Goal: Task Accomplishment & Management: Manage account settings

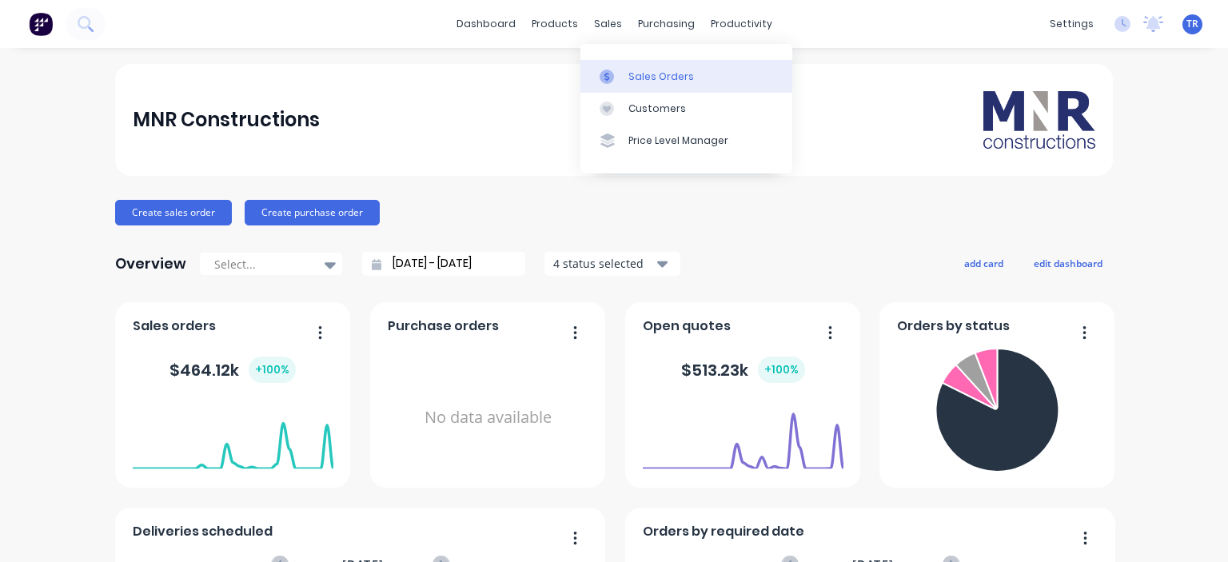
click at [648, 82] on div "Sales Orders" at bounding box center [662, 77] width 66 height 14
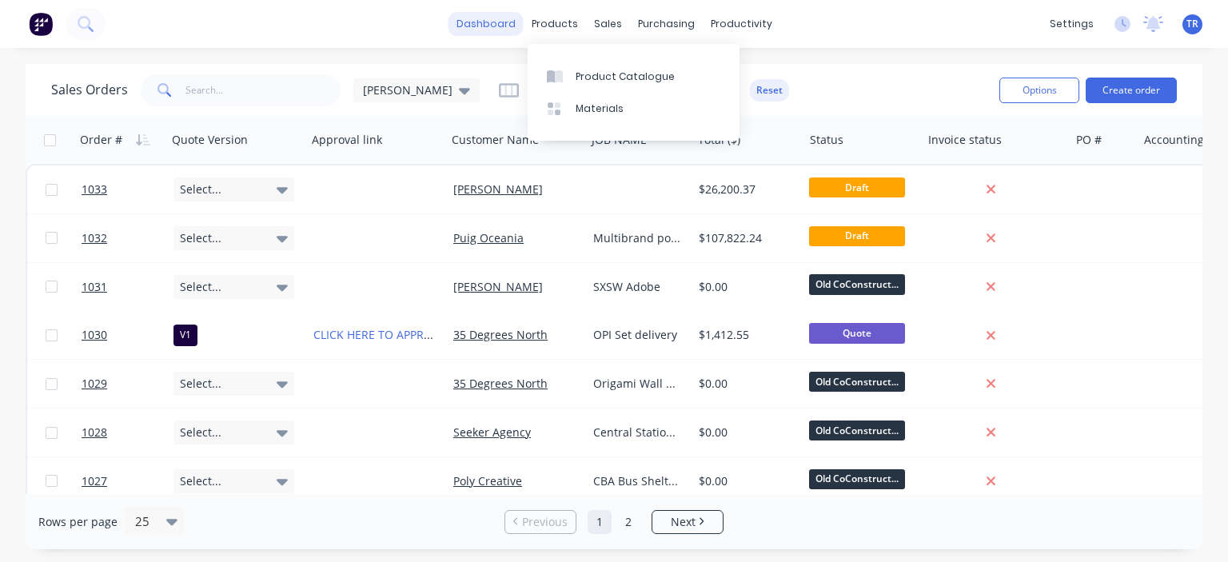
click at [505, 28] on link "dashboard" at bounding box center [486, 24] width 75 height 24
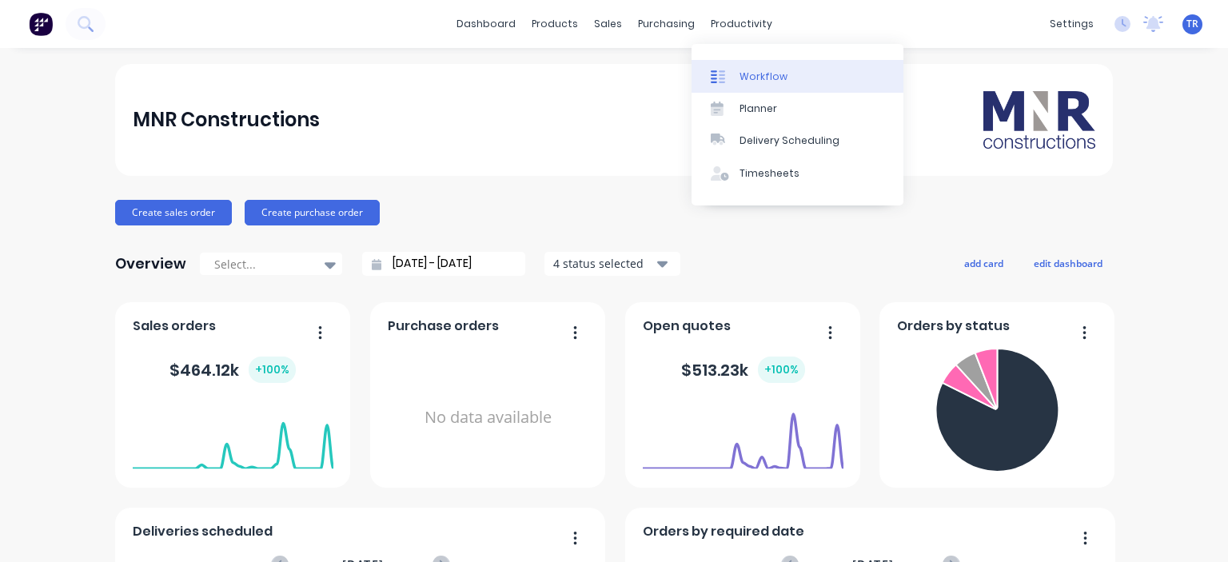
click at [773, 74] on div "Workflow" at bounding box center [764, 77] width 48 height 14
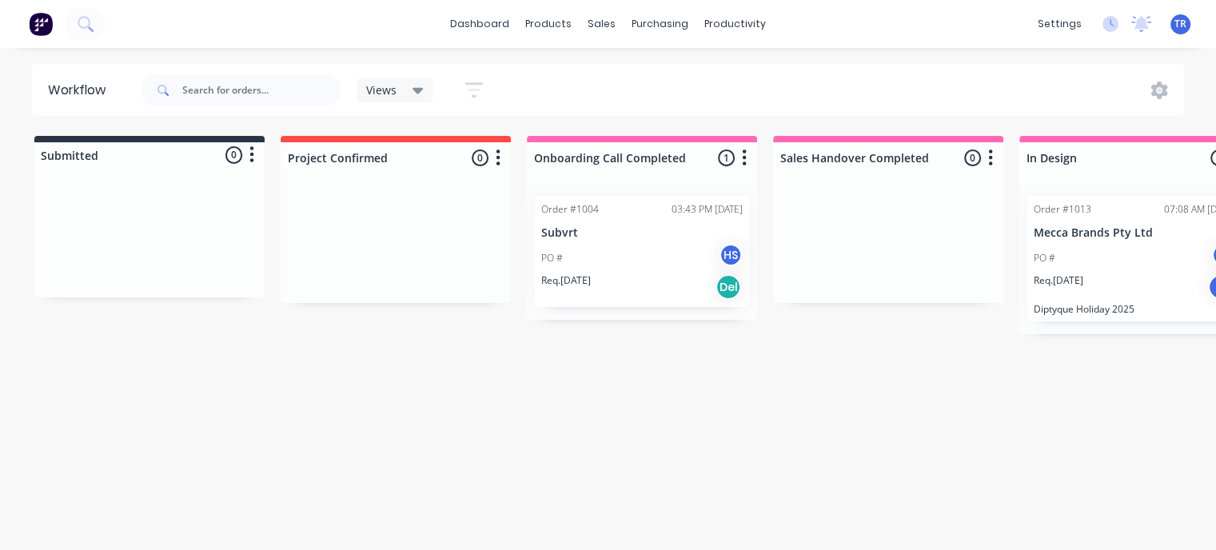
click at [1189, 28] on div "TR MNR Constructions [PERSON_NAME] Administrator Profile Sign out" at bounding box center [1181, 24] width 20 height 20
click at [1184, 24] on span "TR" at bounding box center [1181, 24] width 12 height 14
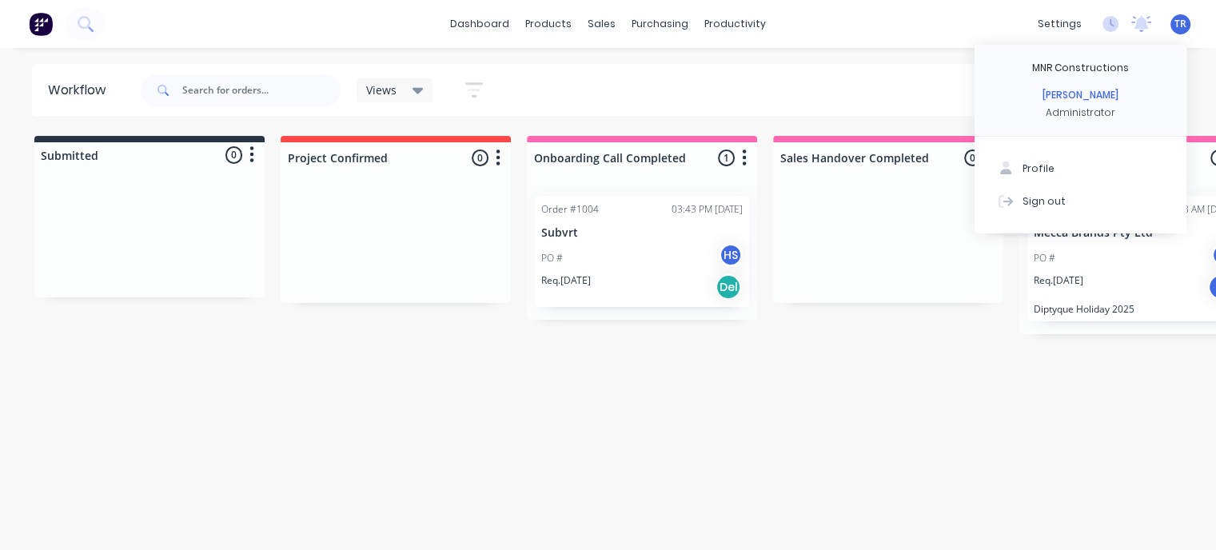
click at [908, 52] on div "dashboard products sales purchasing productivity dashboard products Product Cat…" at bounding box center [608, 227] width 1216 height 454
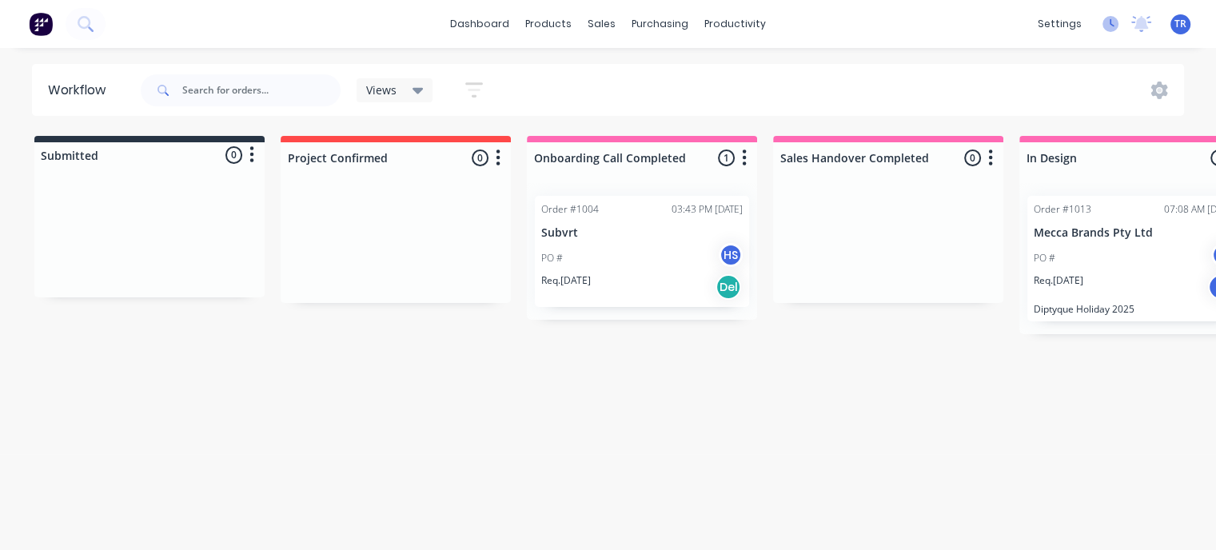
click at [1110, 26] on icon at bounding box center [1111, 24] width 16 height 16
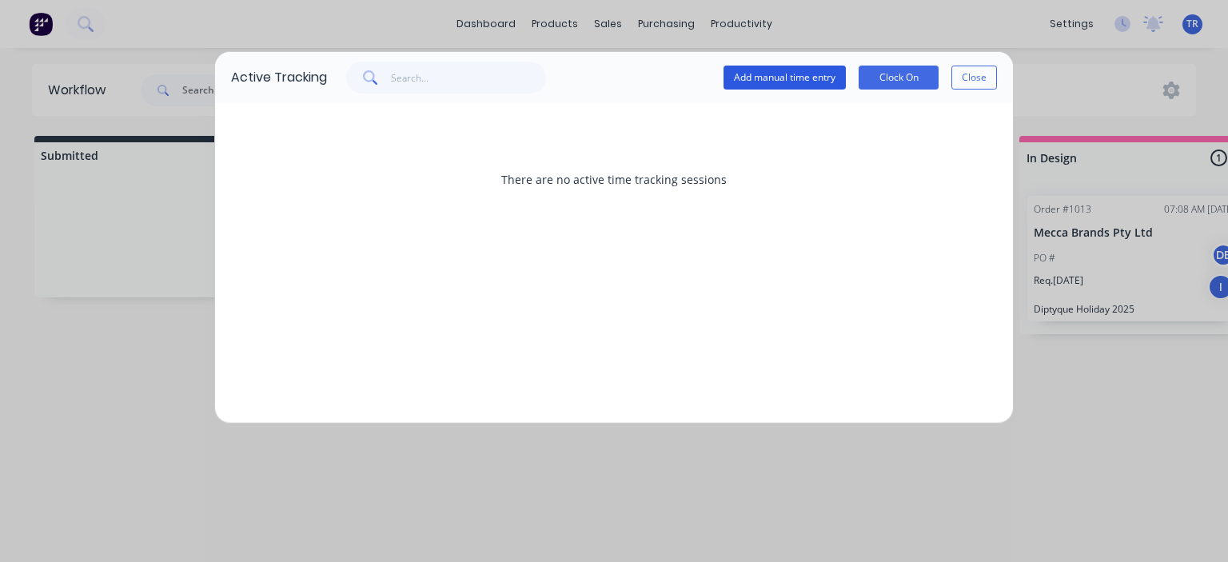
click at [803, 79] on button "Add manual time entry" at bounding box center [785, 78] width 122 height 24
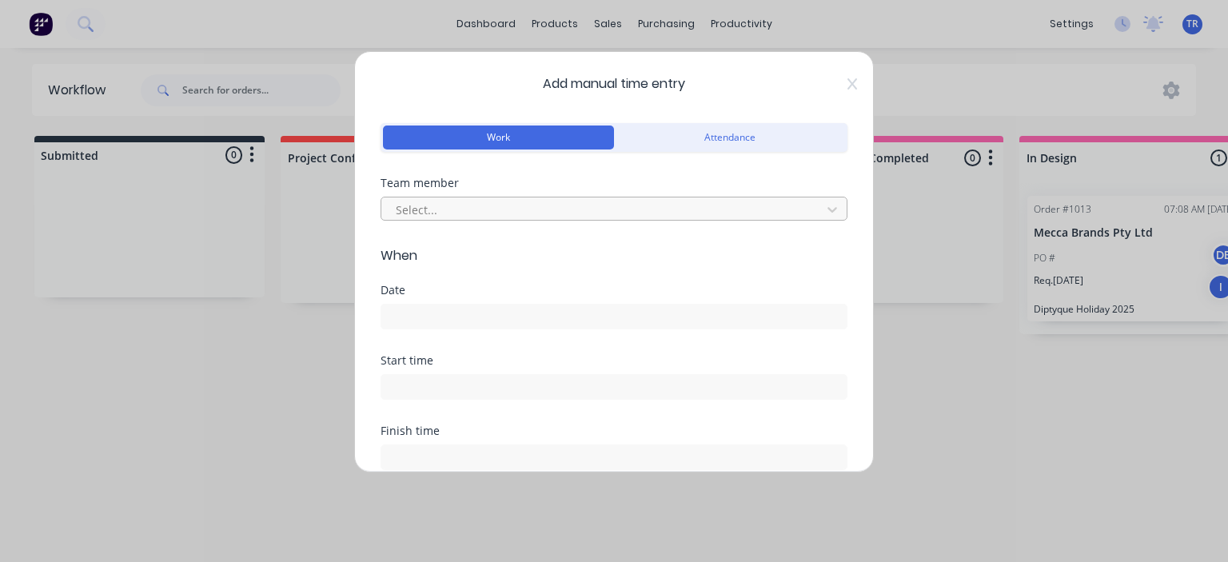
click at [462, 203] on div at bounding box center [603, 210] width 419 height 20
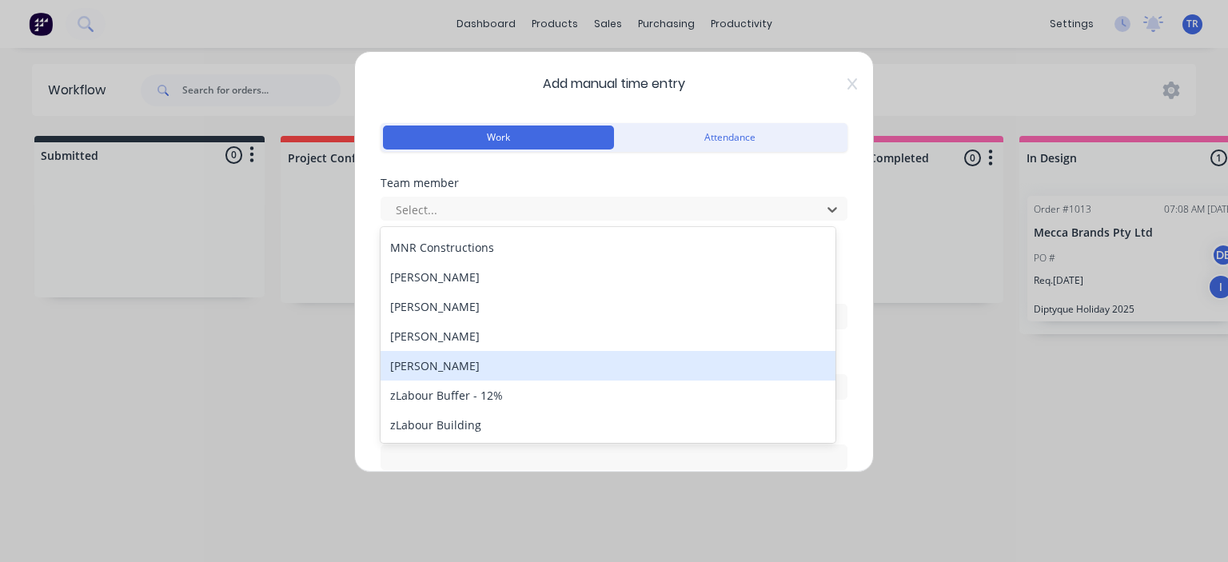
scroll to position [320, 0]
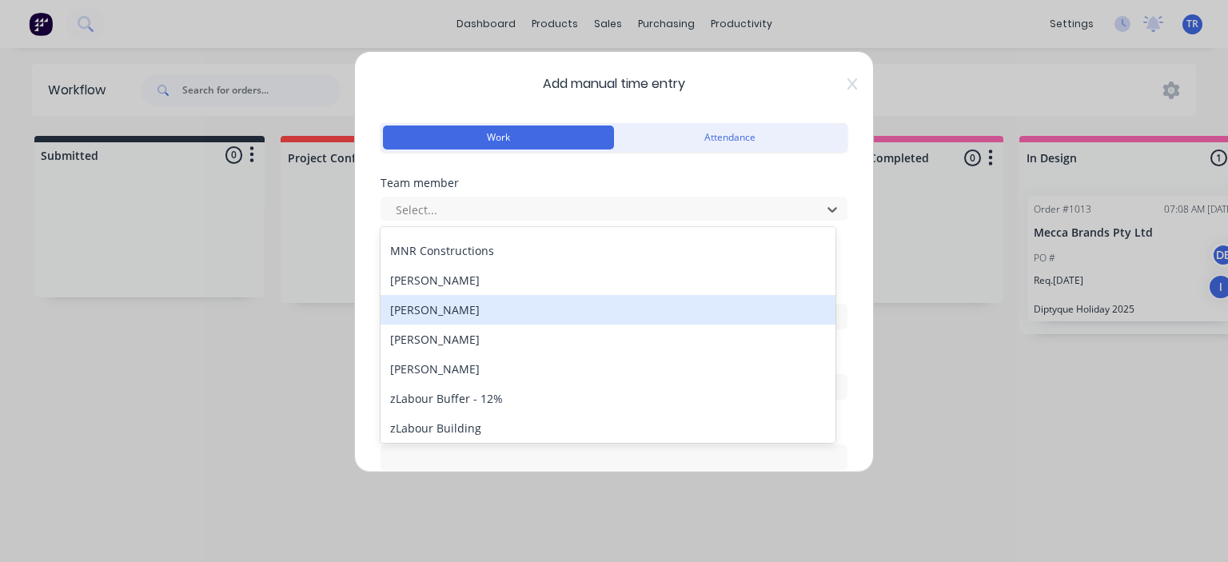
click at [453, 306] on div "[PERSON_NAME]" at bounding box center [608, 310] width 455 height 30
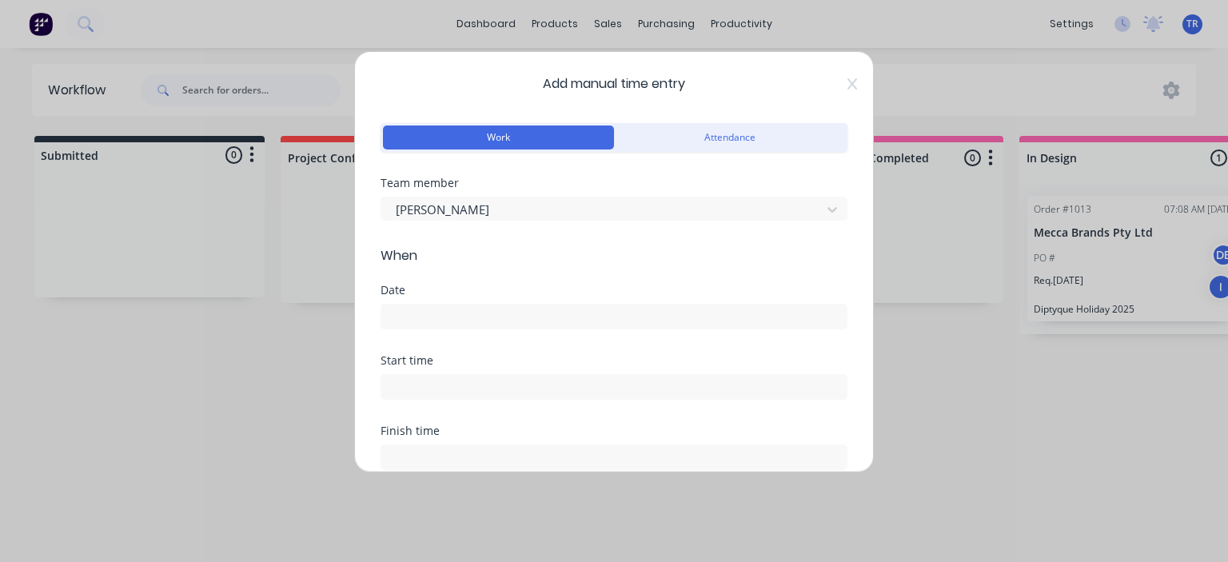
click at [448, 309] on input at bounding box center [613, 317] width 465 height 24
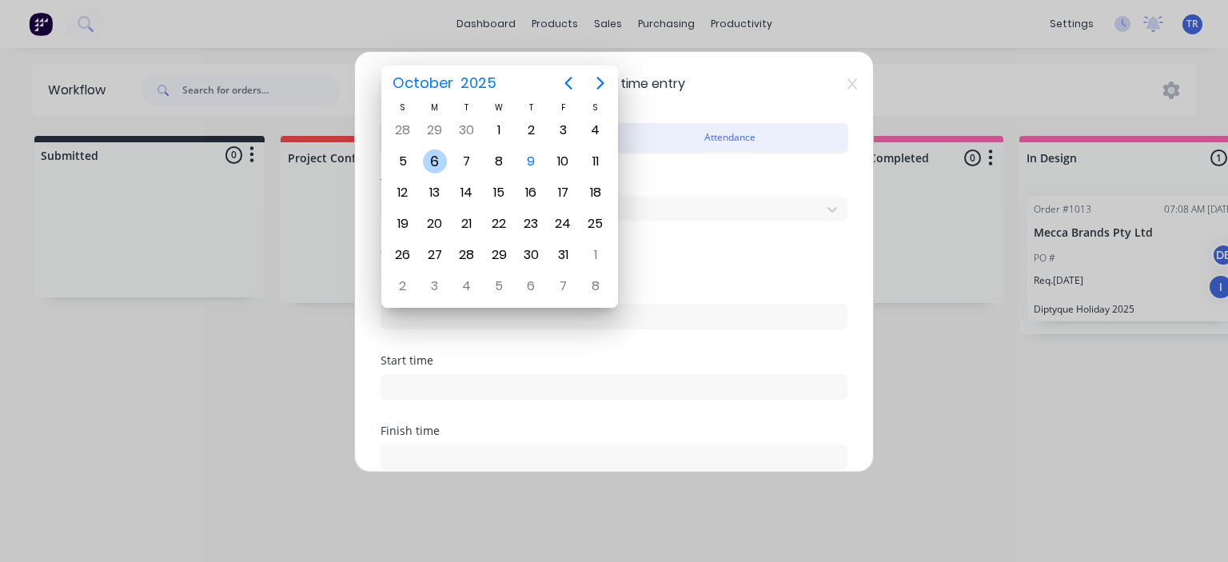
click at [435, 159] on div "6" at bounding box center [435, 162] width 24 height 24
type input "[DATE]"
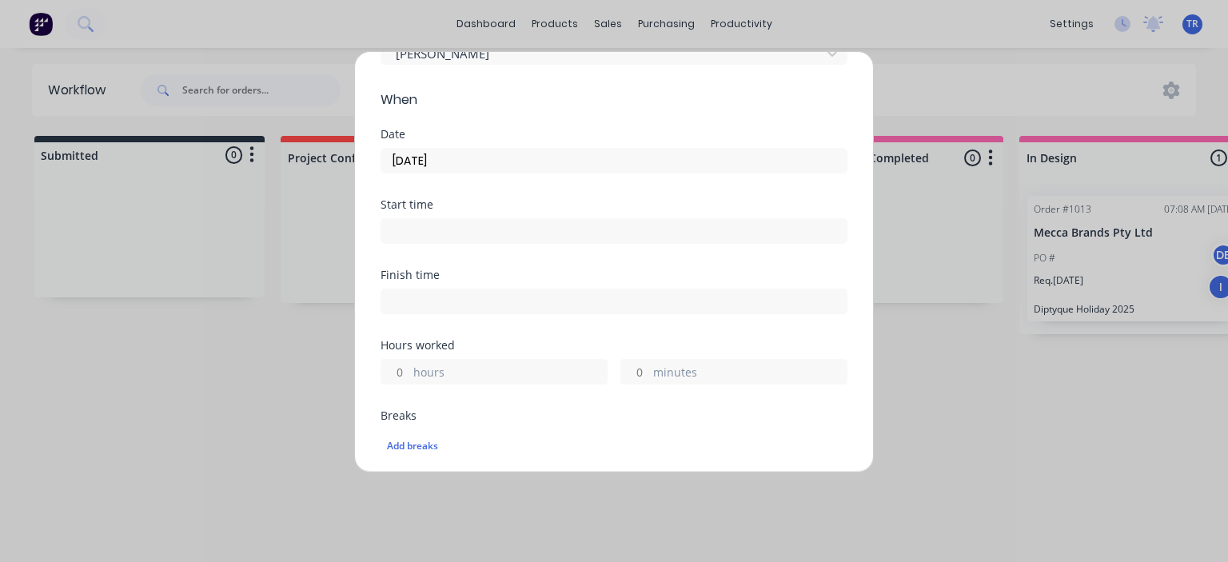
scroll to position [160, 0]
click at [403, 366] on input "hours" at bounding box center [395, 368] width 28 height 24
type input "8"
click at [517, 377] on label "hours" at bounding box center [510, 370] width 194 height 20
click at [409, 377] on input "8" at bounding box center [395, 368] width 28 height 24
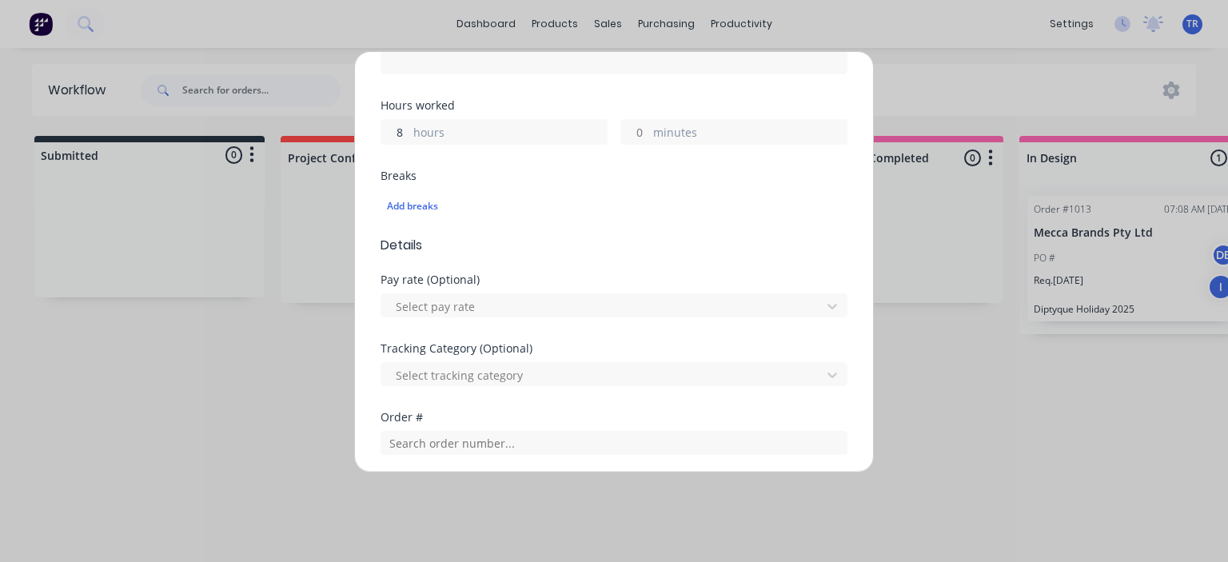
scroll to position [400, 0]
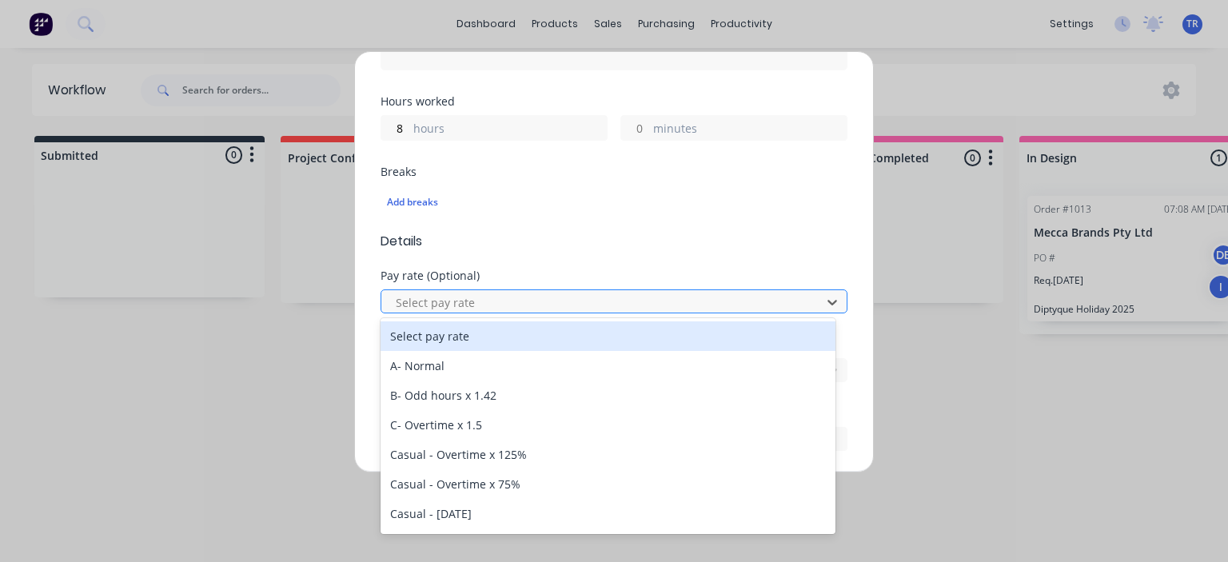
click at [545, 302] on div at bounding box center [603, 303] width 419 height 20
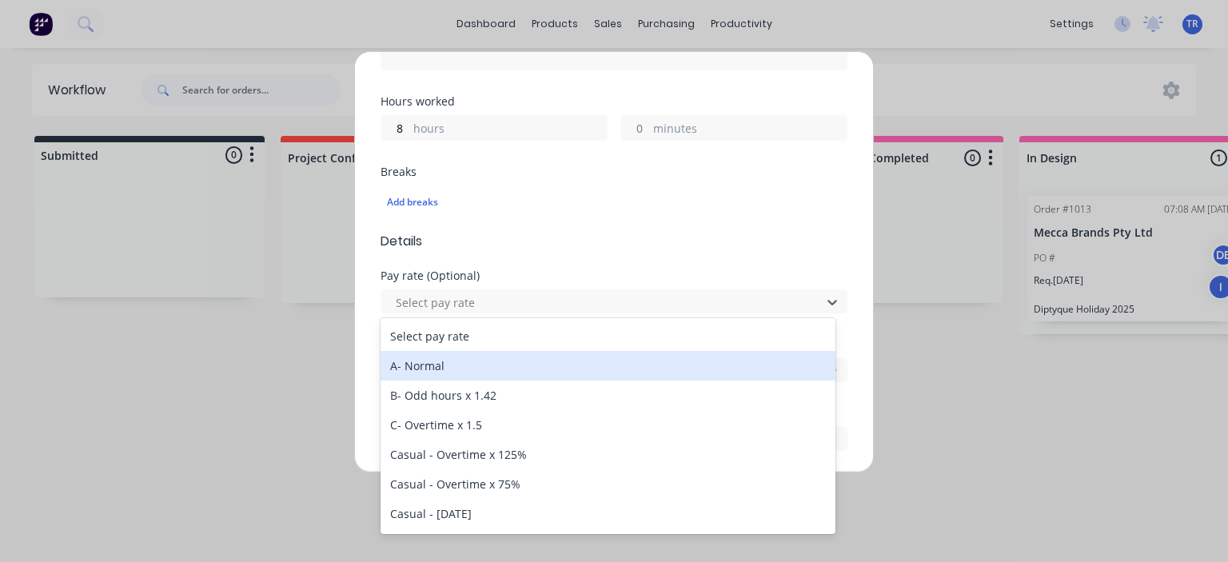
click at [464, 358] on div "A- Normal" at bounding box center [608, 366] width 455 height 30
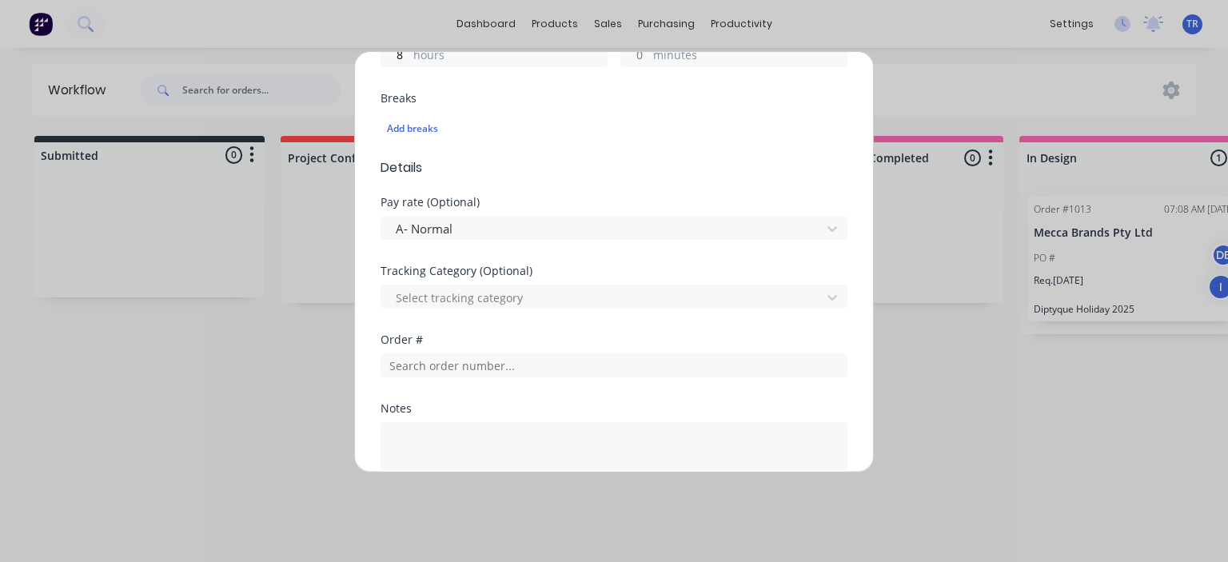
scroll to position [480, 0]
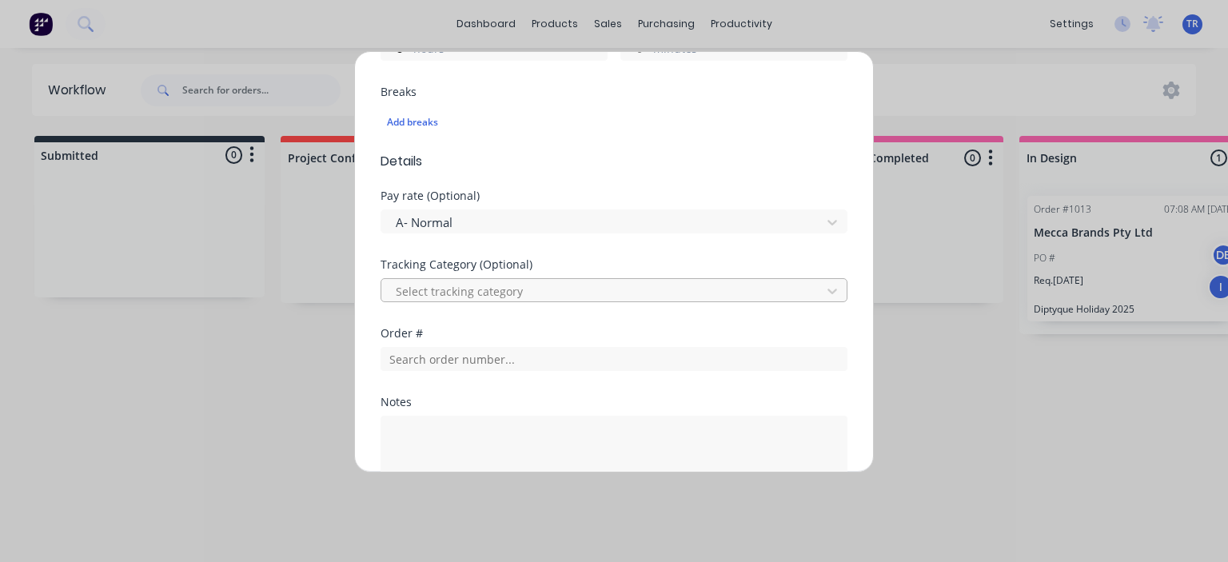
click at [570, 294] on div at bounding box center [603, 292] width 419 height 20
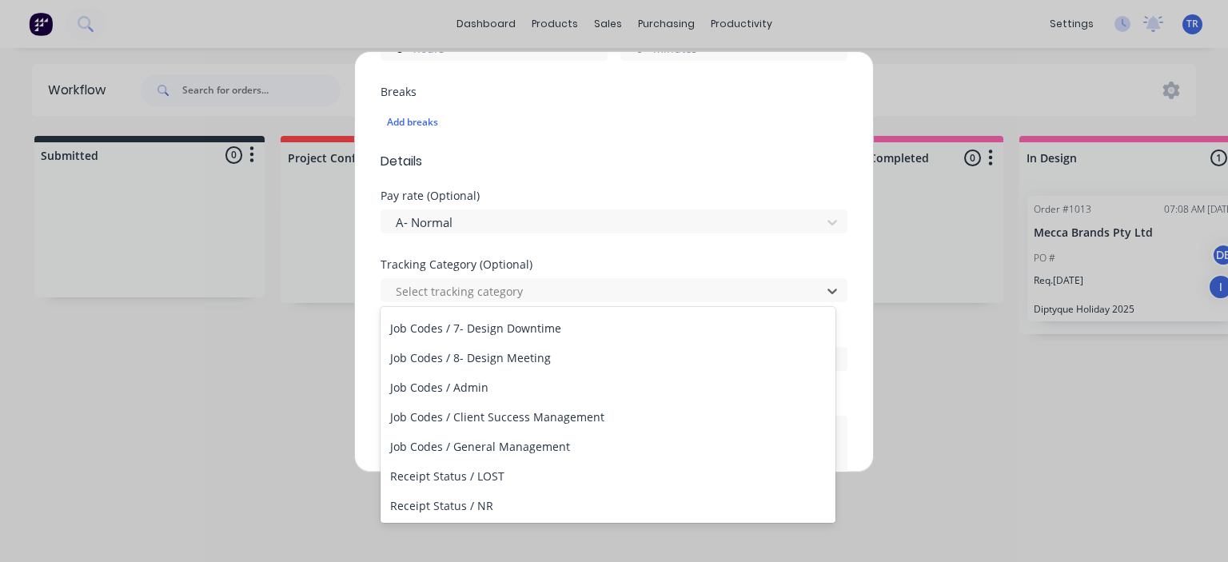
scroll to position [240, 0]
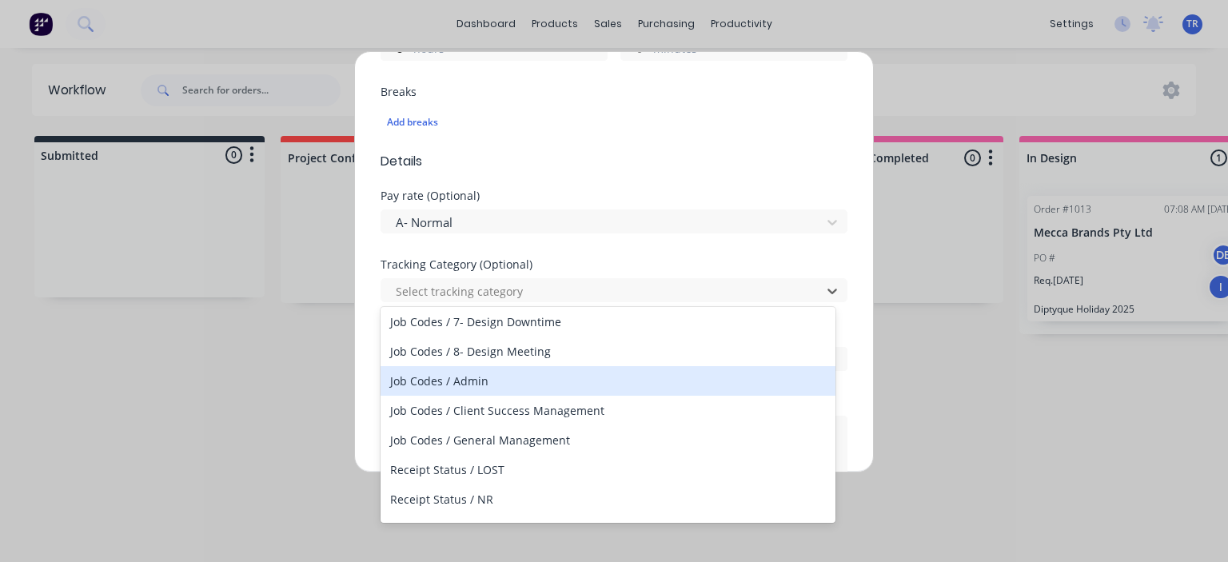
click at [488, 386] on div "Job Codes / Admin" at bounding box center [608, 381] width 455 height 30
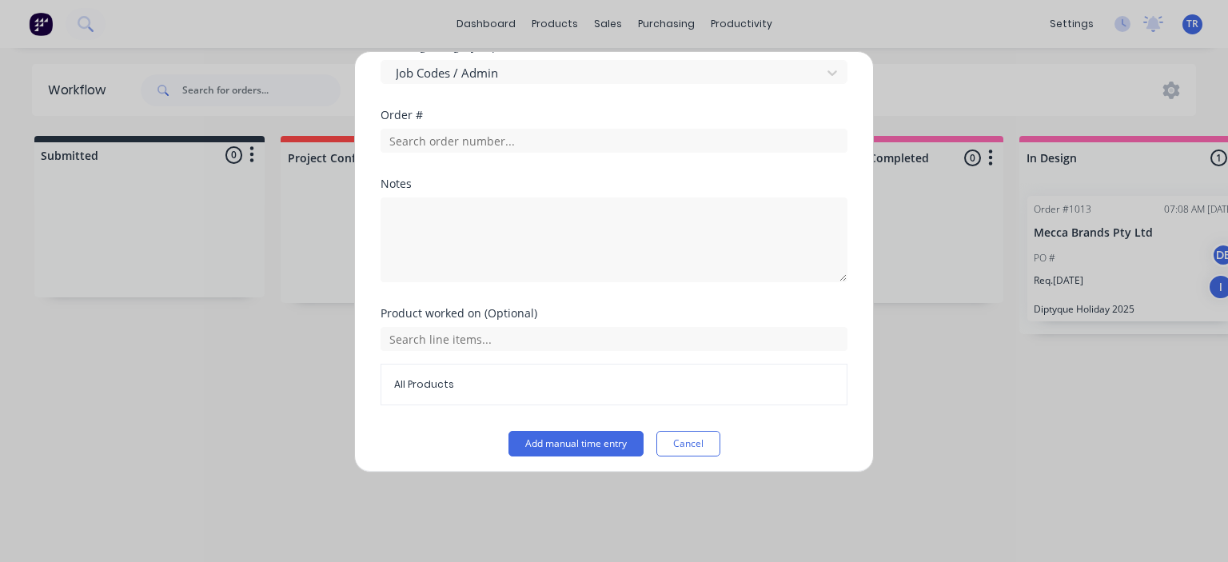
scroll to position [703, 0]
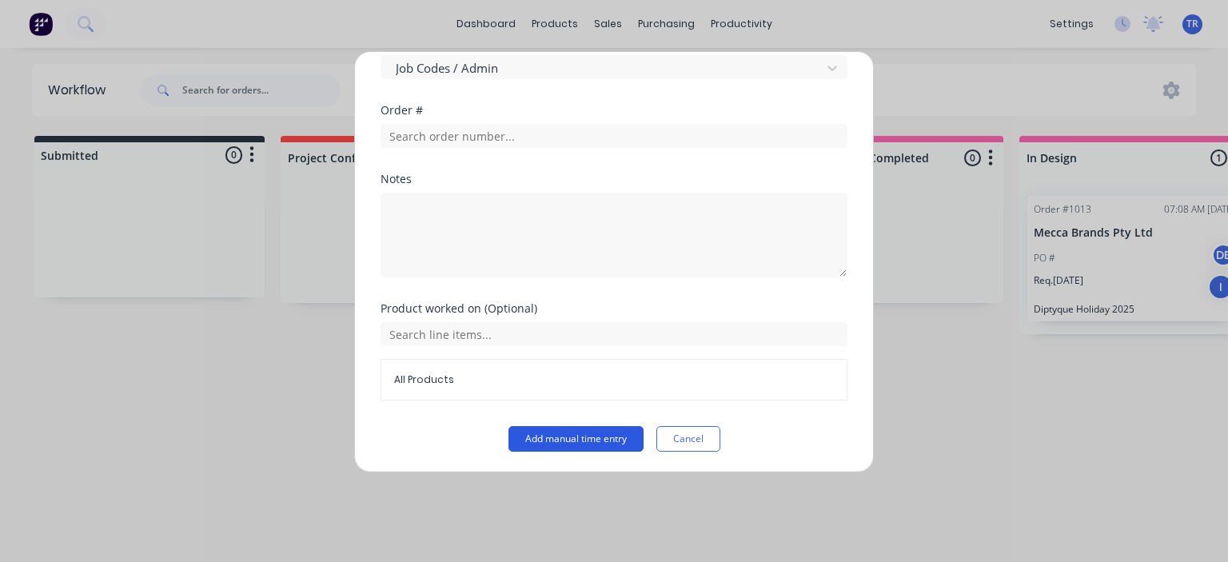
click at [562, 434] on button "Add manual time entry" at bounding box center [576, 439] width 135 height 26
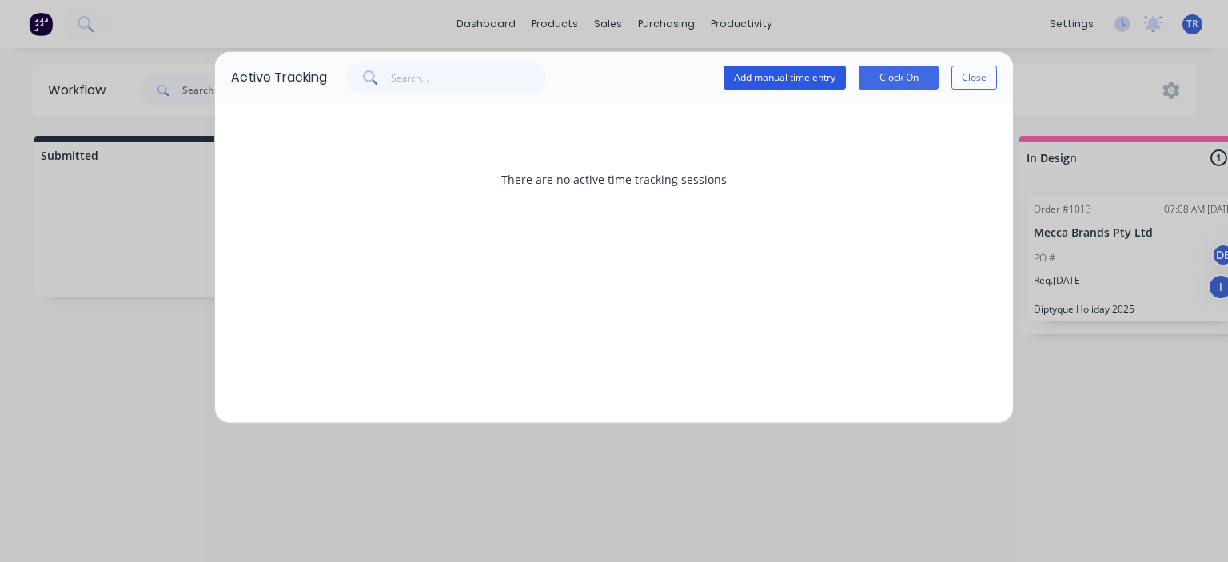
click at [813, 82] on button "Add manual time entry" at bounding box center [785, 78] width 122 height 24
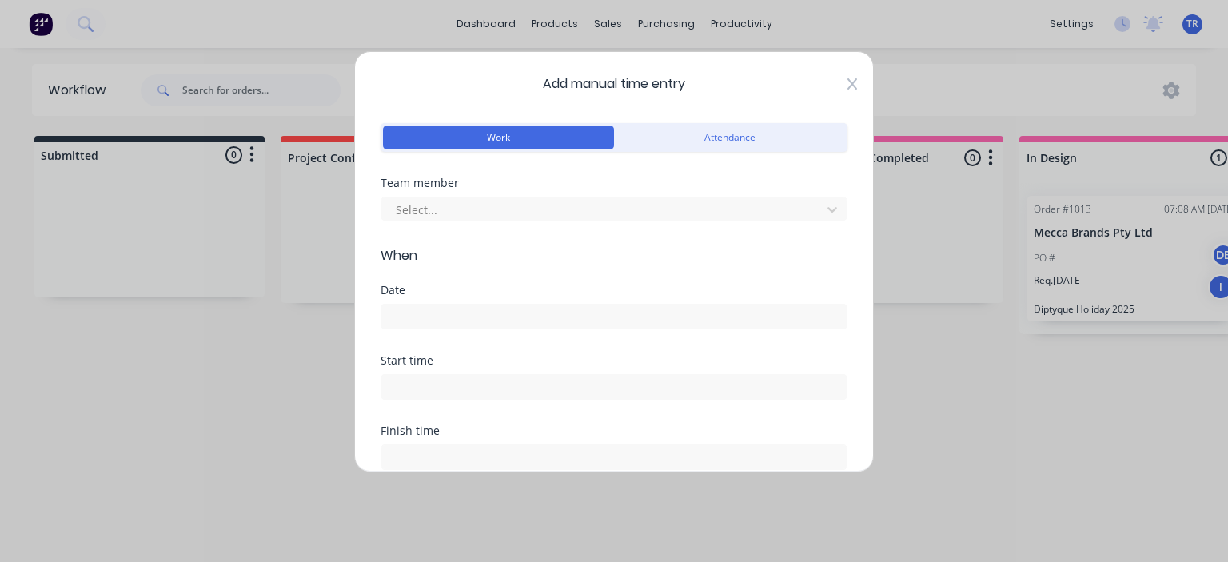
click at [848, 81] on icon at bounding box center [853, 84] width 10 height 13
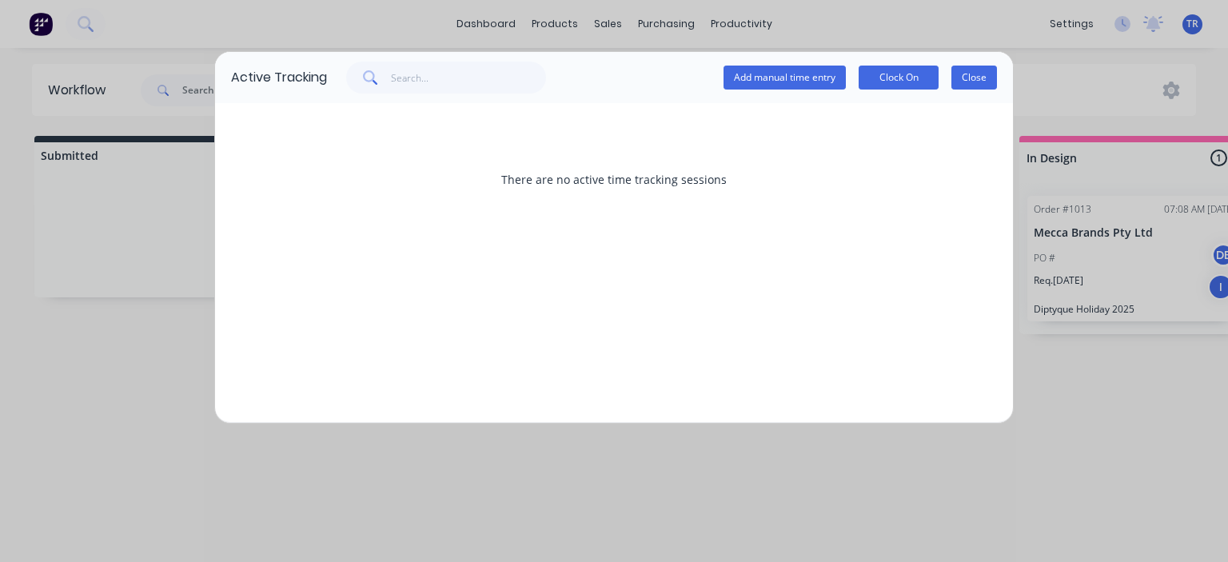
click at [974, 77] on button "Close" at bounding box center [975, 78] width 46 height 24
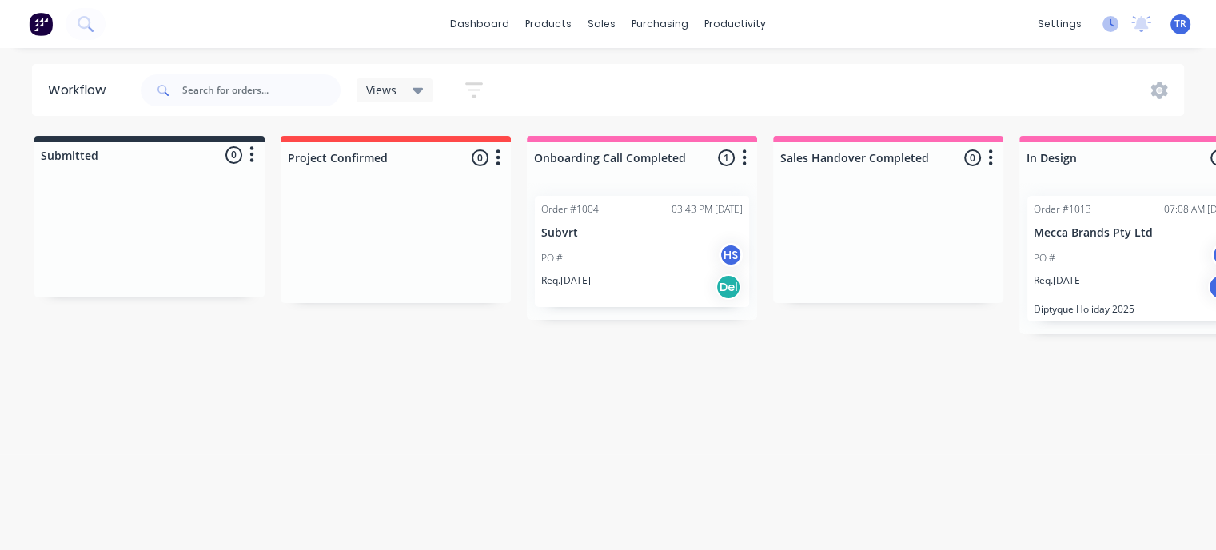
click at [1108, 25] on icon at bounding box center [1111, 24] width 16 height 16
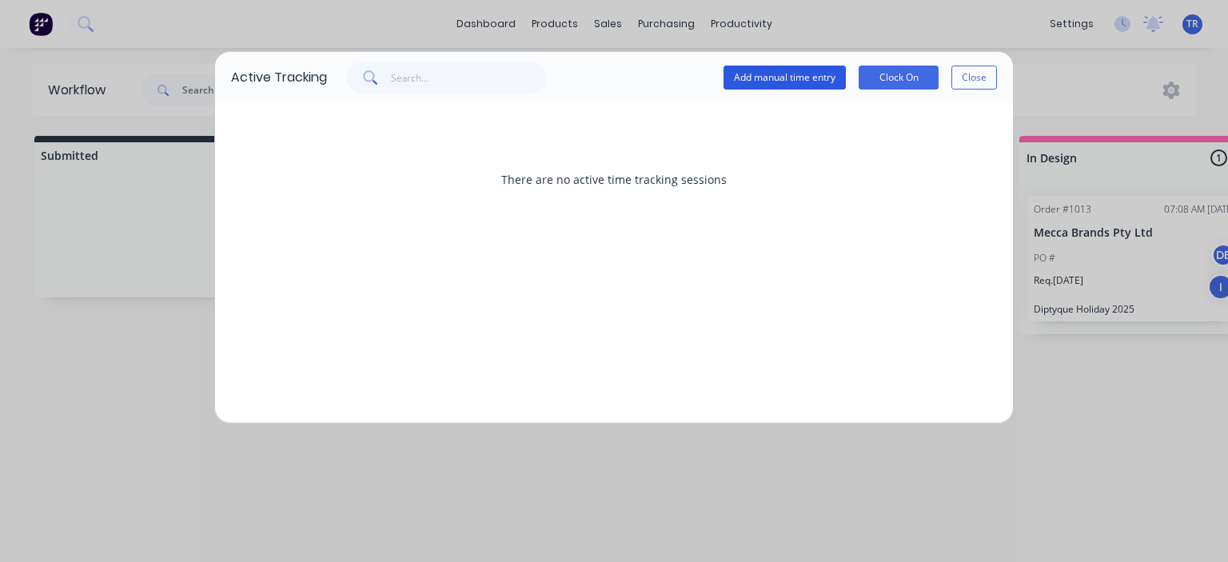
click at [809, 80] on button "Add manual time entry" at bounding box center [785, 78] width 122 height 24
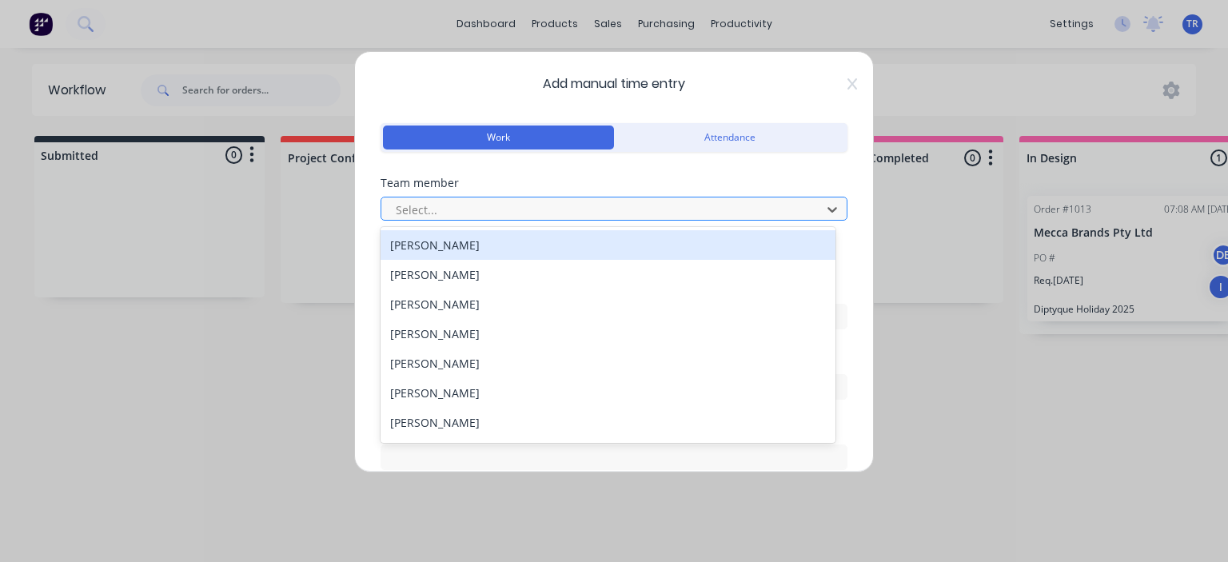
click at [495, 201] on div at bounding box center [603, 210] width 419 height 20
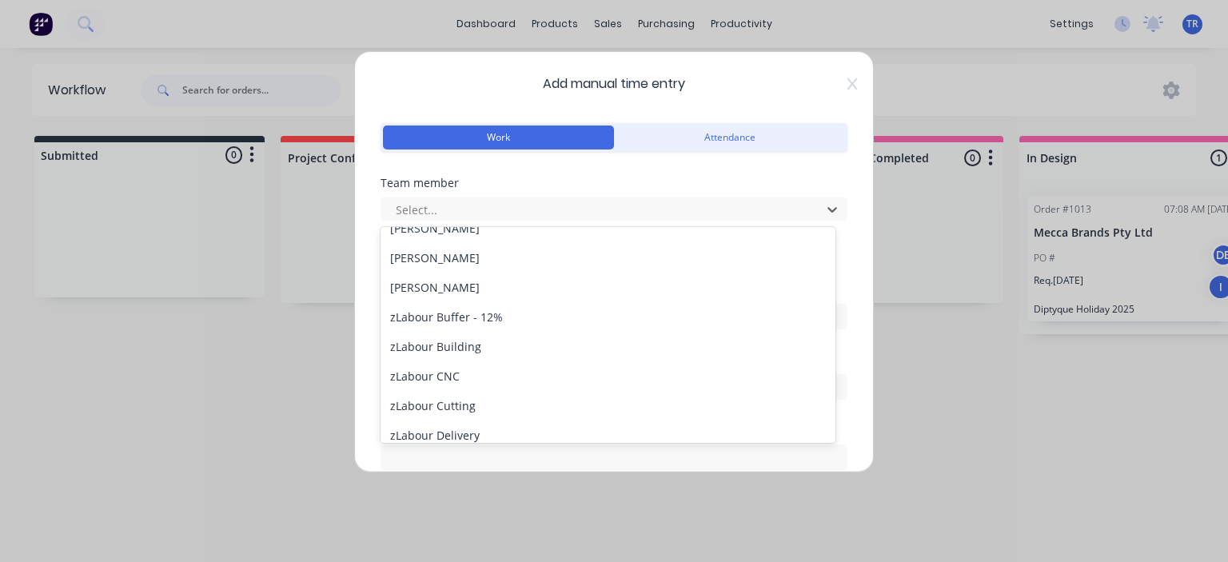
scroll to position [400, 0]
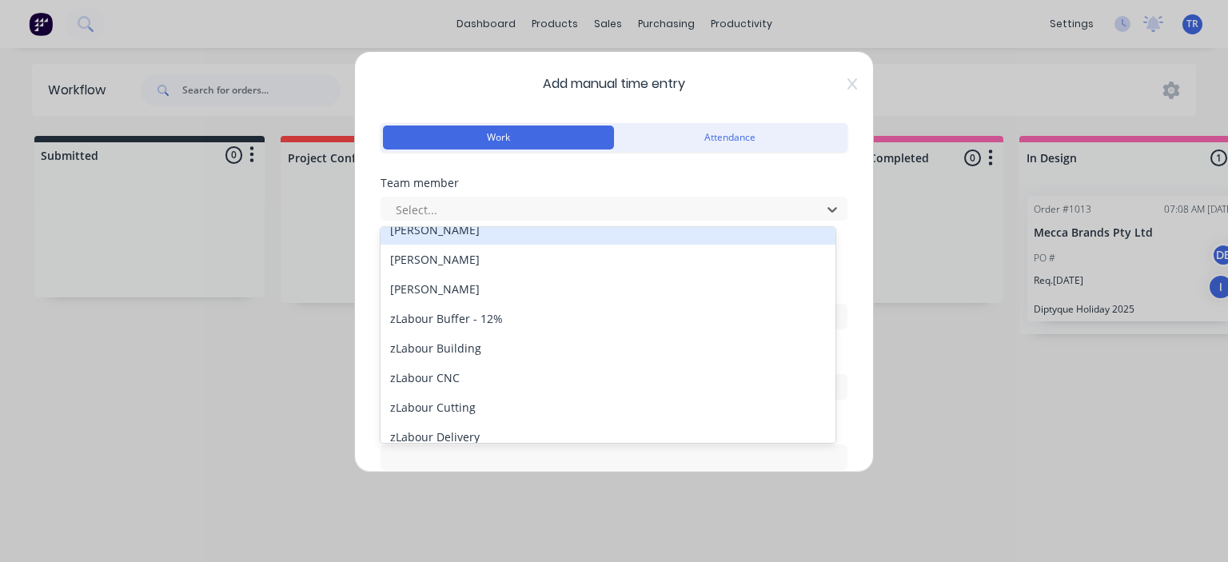
click at [451, 239] on div "[PERSON_NAME]" at bounding box center [608, 230] width 455 height 30
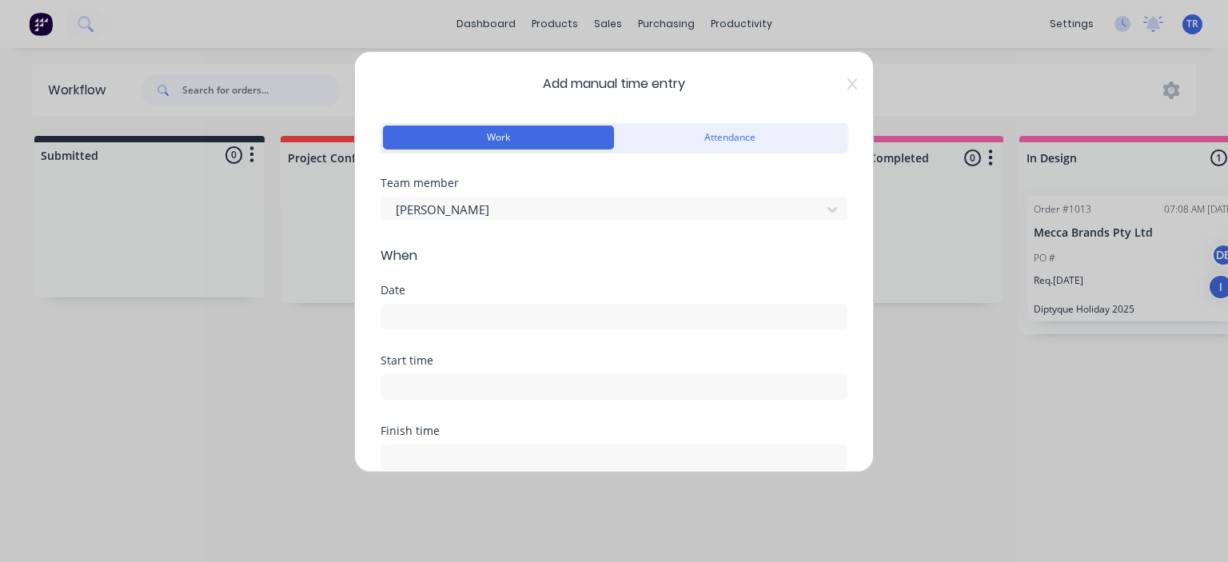
click at [464, 317] on input at bounding box center [613, 317] width 465 height 24
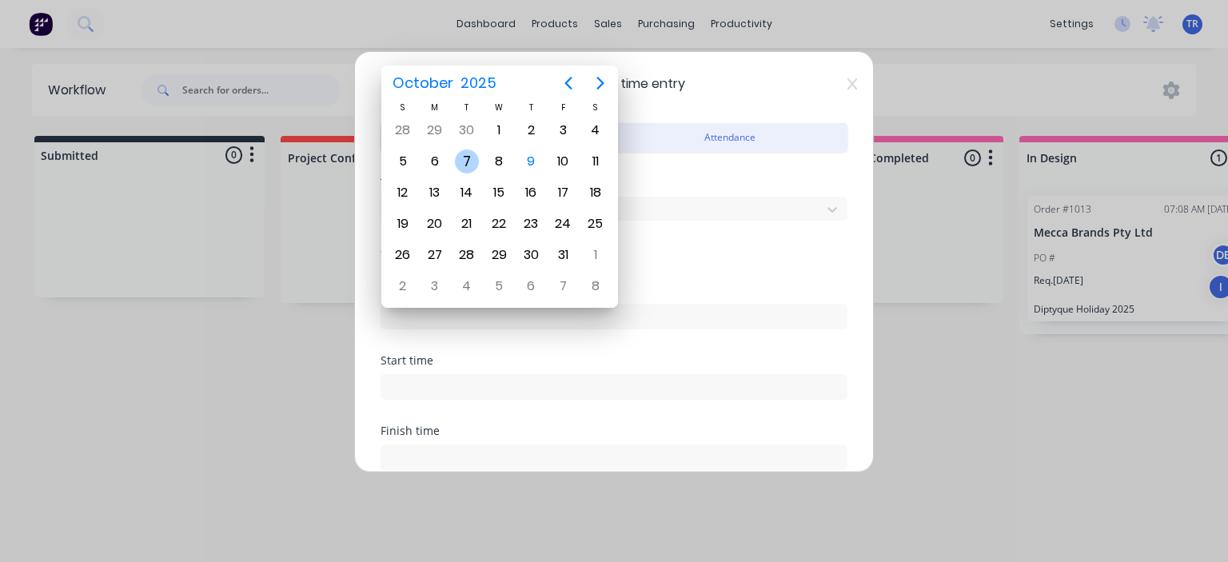
click at [467, 159] on div "7" at bounding box center [467, 162] width 24 height 24
type input "[DATE]"
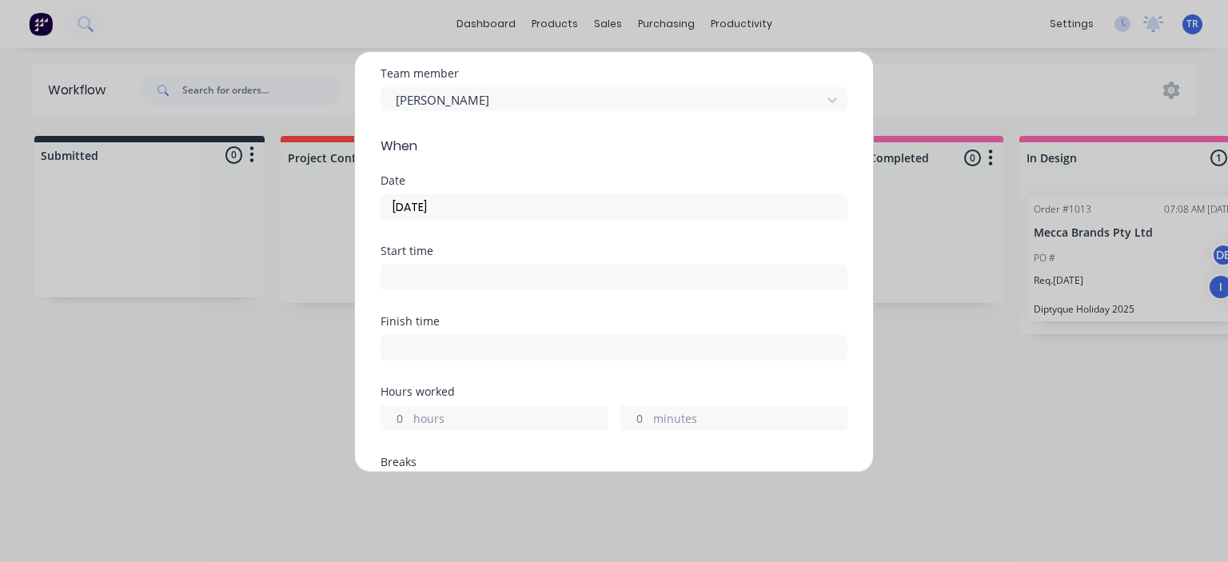
scroll to position [240, 0]
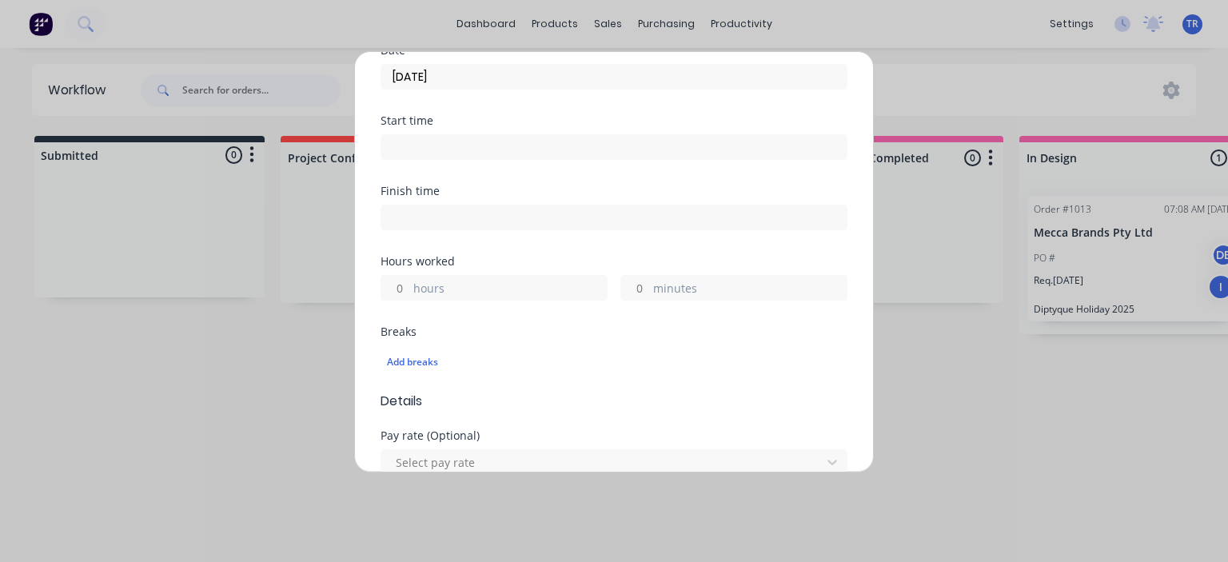
click at [398, 286] on input "hours" at bounding box center [395, 288] width 28 height 24
type input "10"
click at [489, 316] on div "Hours worked 10 hours minutes" at bounding box center [614, 291] width 467 height 70
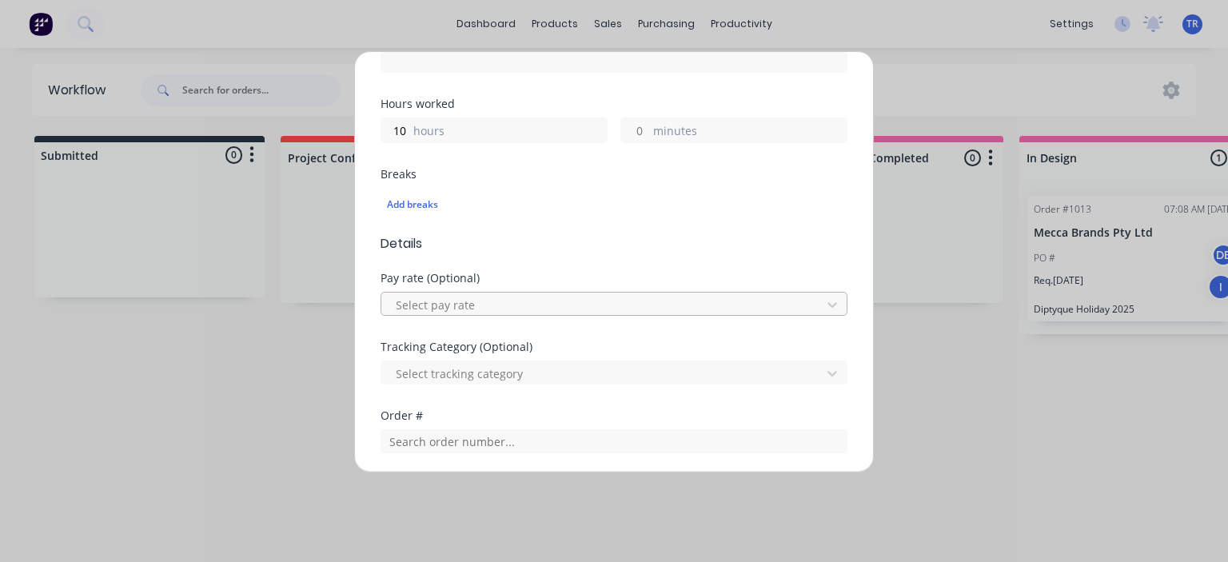
scroll to position [400, 0]
click at [525, 300] on div at bounding box center [603, 303] width 419 height 20
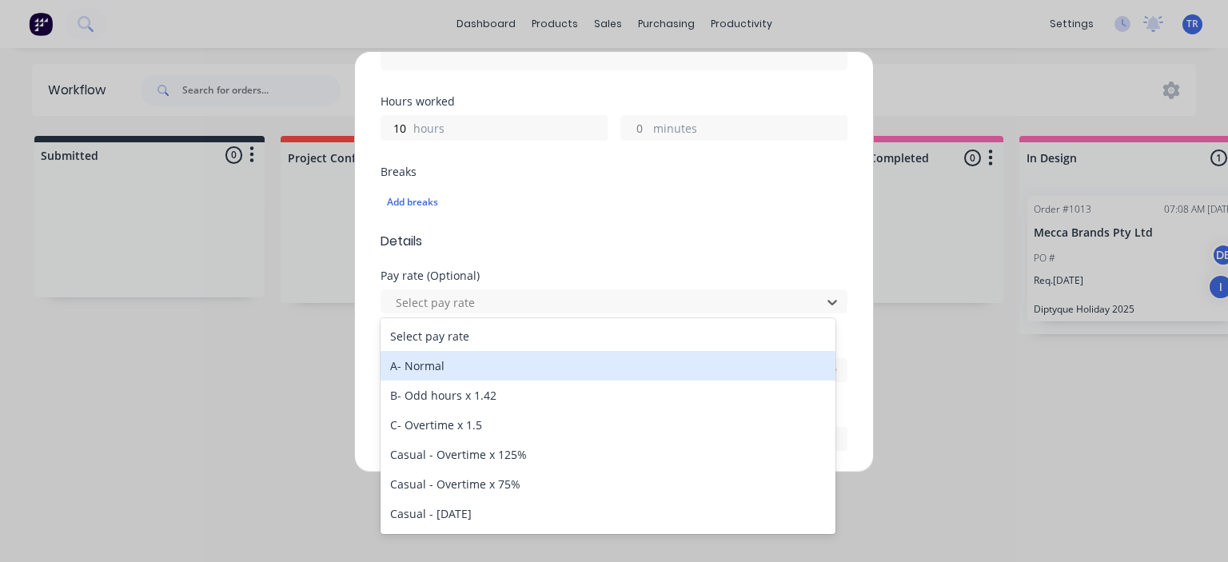
click at [471, 362] on div "A- Normal" at bounding box center [608, 366] width 455 height 30
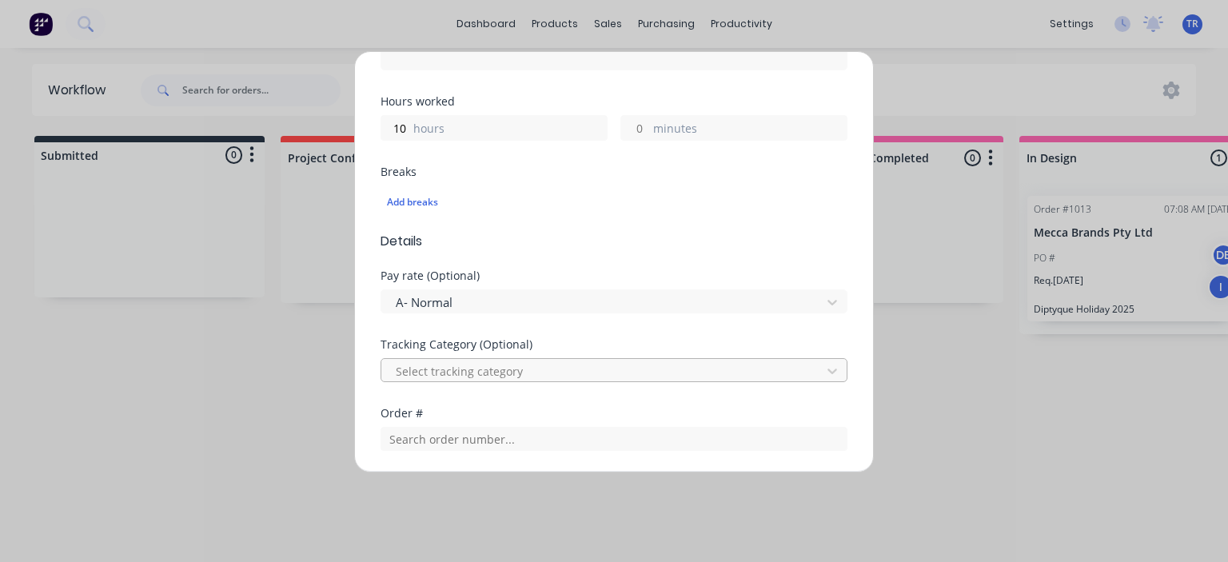
scroll to position [41, 0]
click at [477, 369] on div at bounding box center [603, 371] width 419 height 20
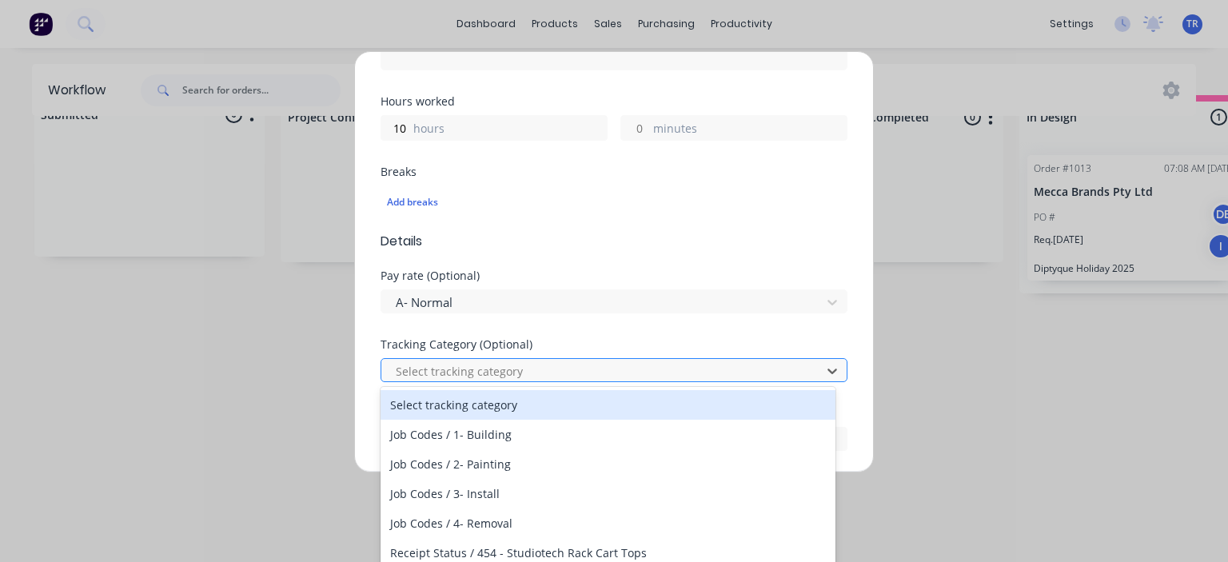
click at [483, 369] on div at bounding box center [603, 371] width 419 height 20
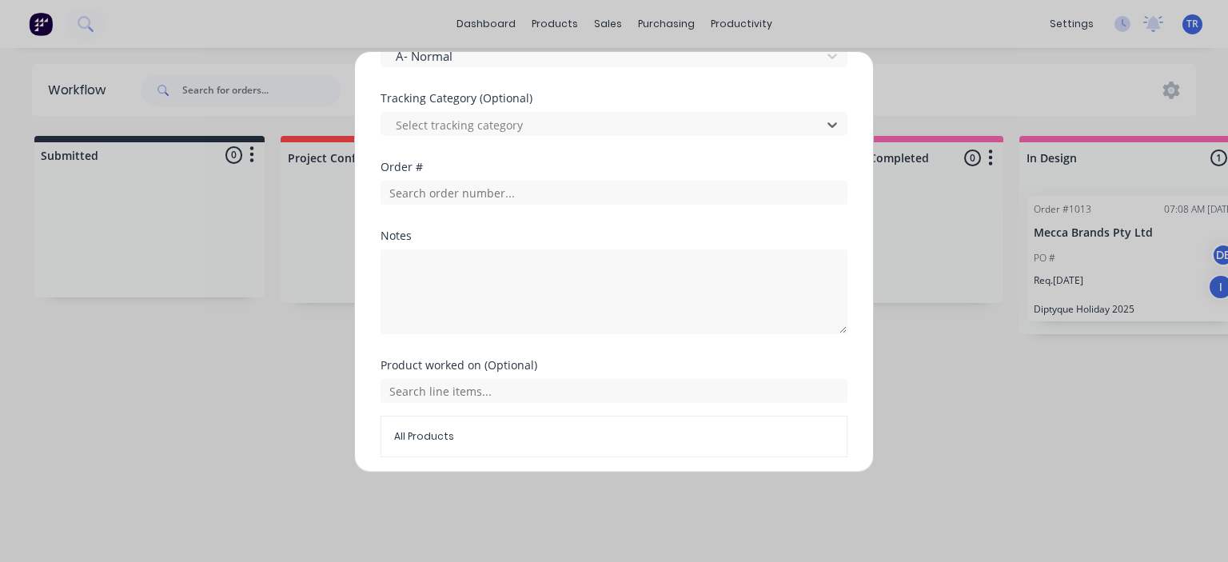
scroll to position [703, 0]
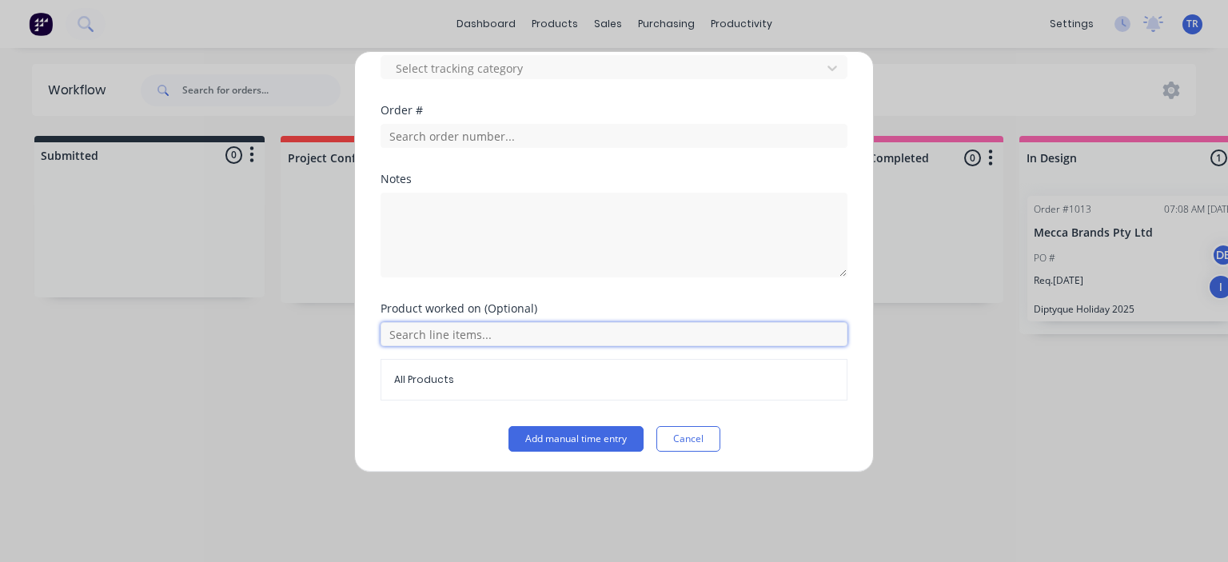
click at [549, 338] on input "text" at bounding box center [614, 334] width 467 height 24
click at [454, 402] on div "Product worked on (Optional) All Products" at bounding box center [614, 364] width 467 height 123
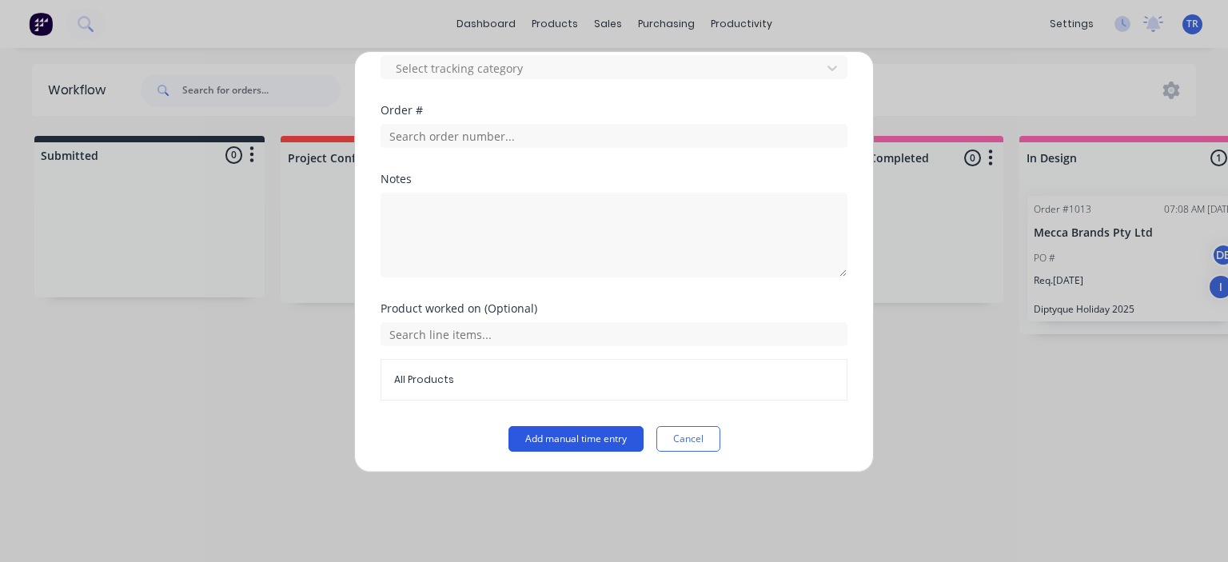
click at [546, 437] on button "Add manual time entry" at bounding box center [576, 439] width 135 height 26
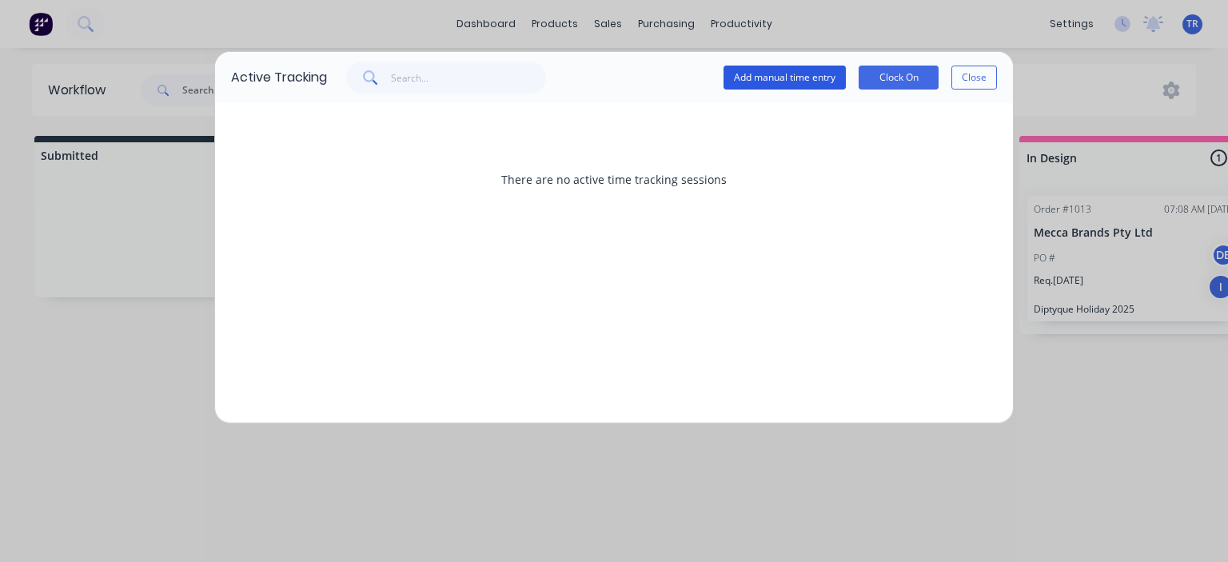
click at [802, 84] on button "Add manual time entry" at bounding box center [785, 78] width 122 height 24
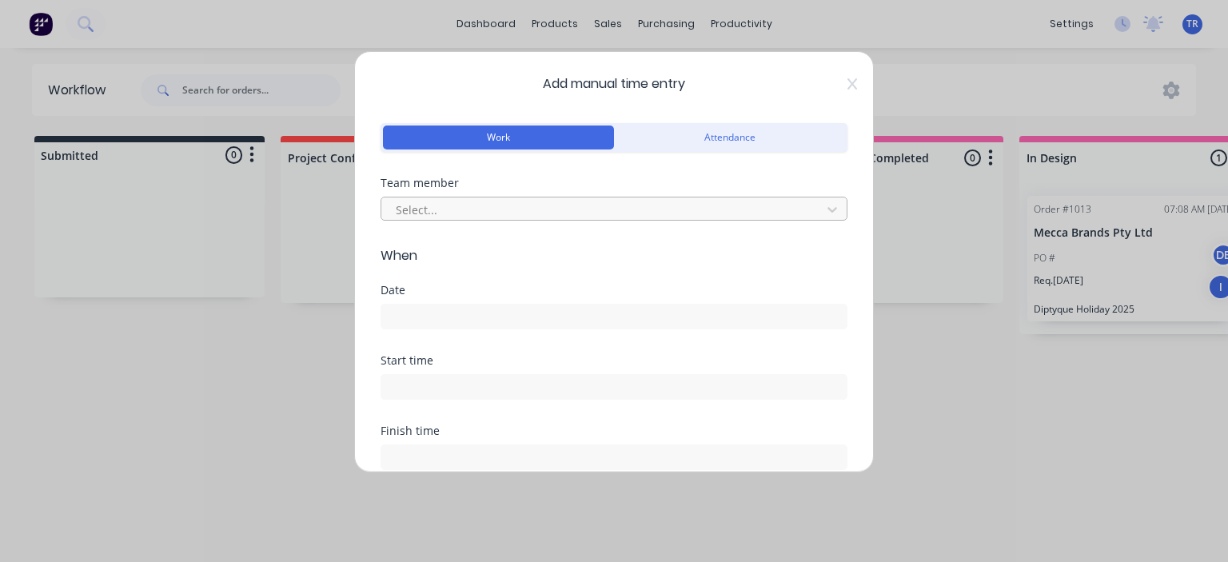
click at [493, 207] on div at bounding box center [603, 210] width 419 height 20
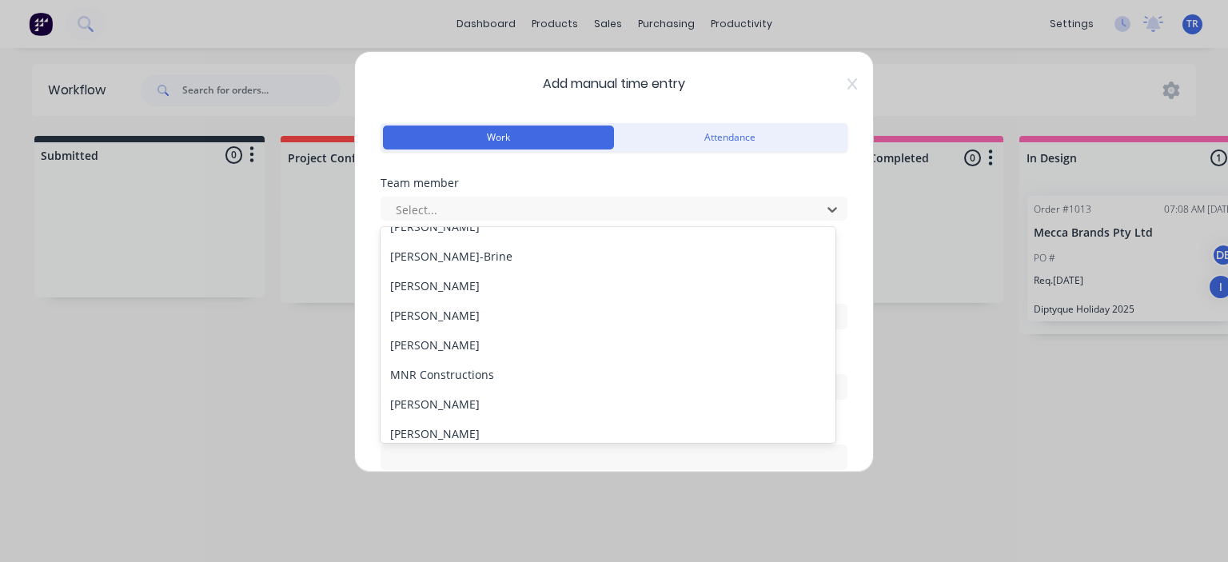
scroll to position [240, 0]
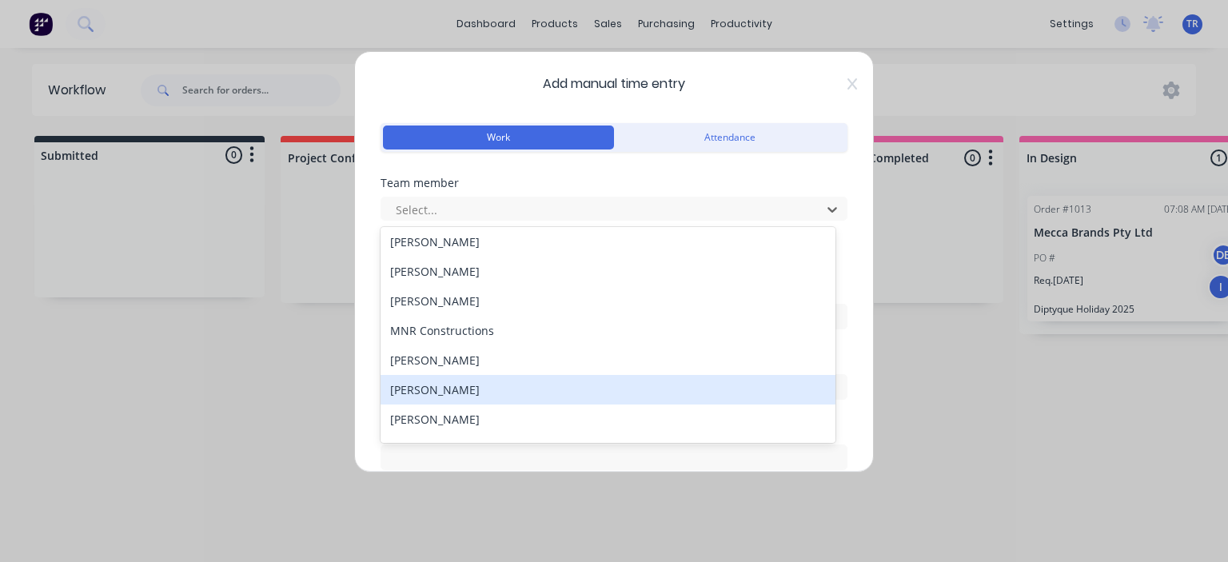
click at [462, 389] on div "[PERSON_NAME]" at bounding box center [608, 390] width 455 height 30
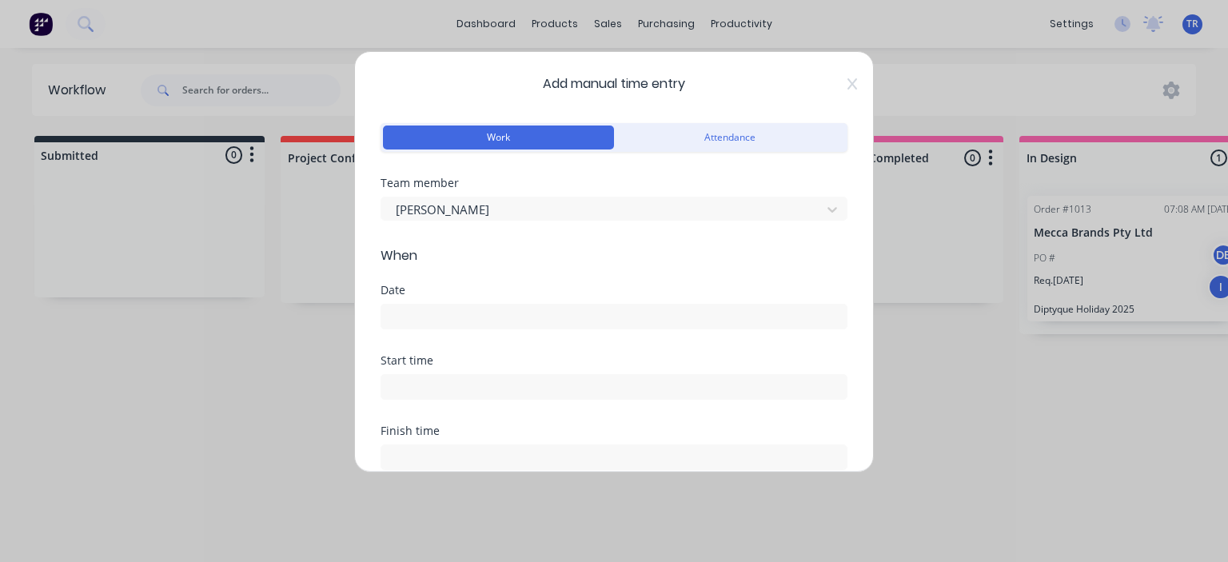
click at [463, 317] on input at bounding box center [613, 317] width 465 height 24
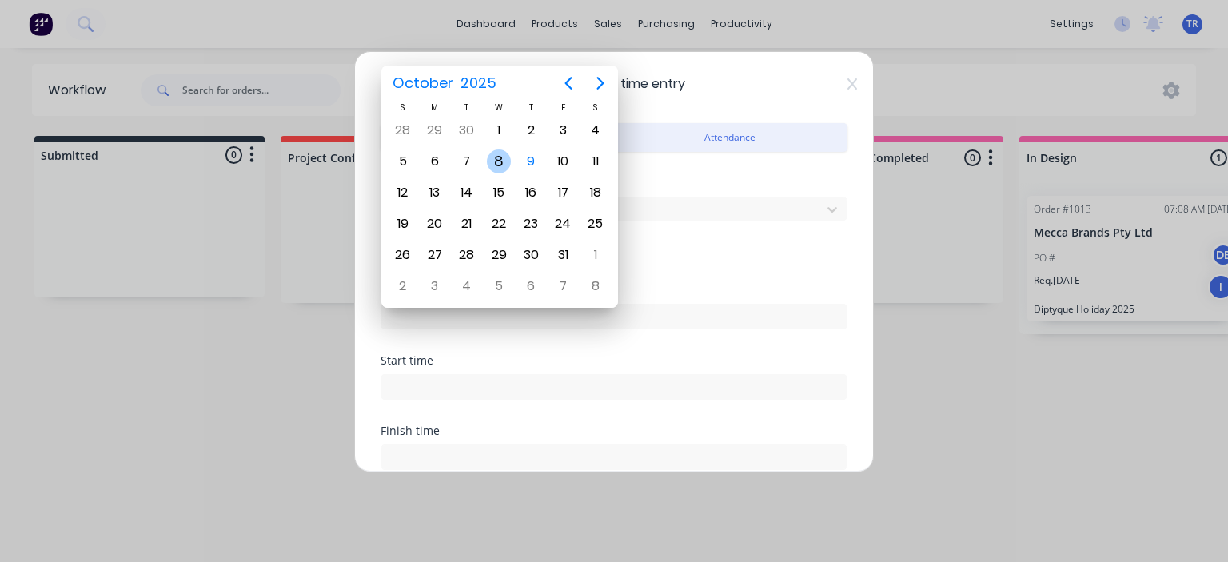
click at [502, 162] on div "8" at bounding box center [499, 162] width 24 height 24
type input "[DATE]"
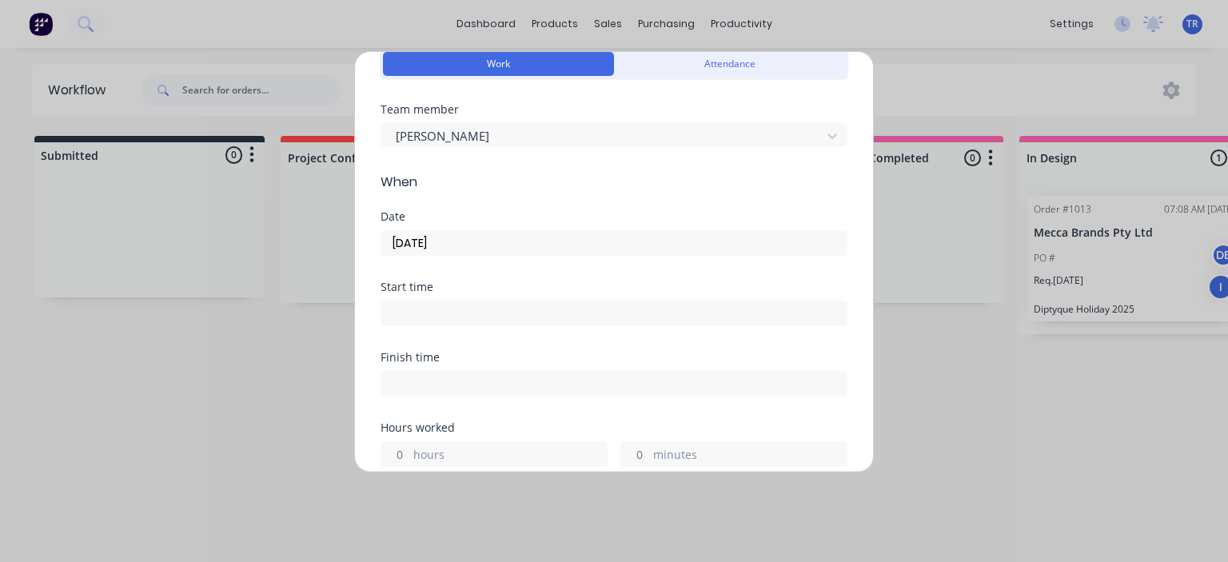
scroll to position [80, 0]
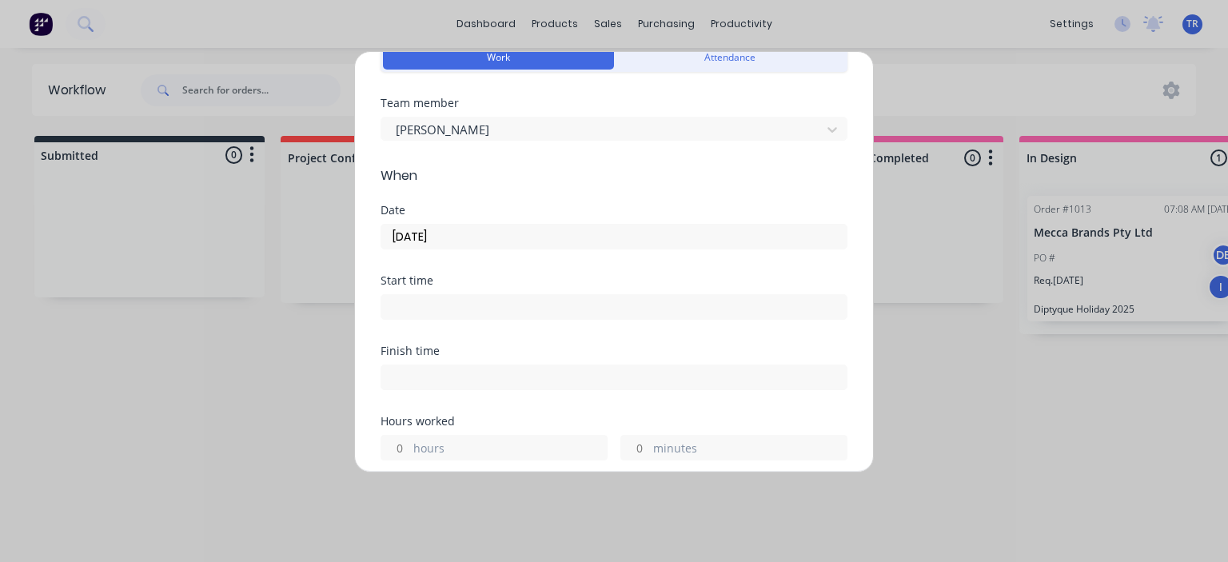
click at [432, 305] on input at bounding box center [613, 307] width 465 height 24
type input "02:50 PM"
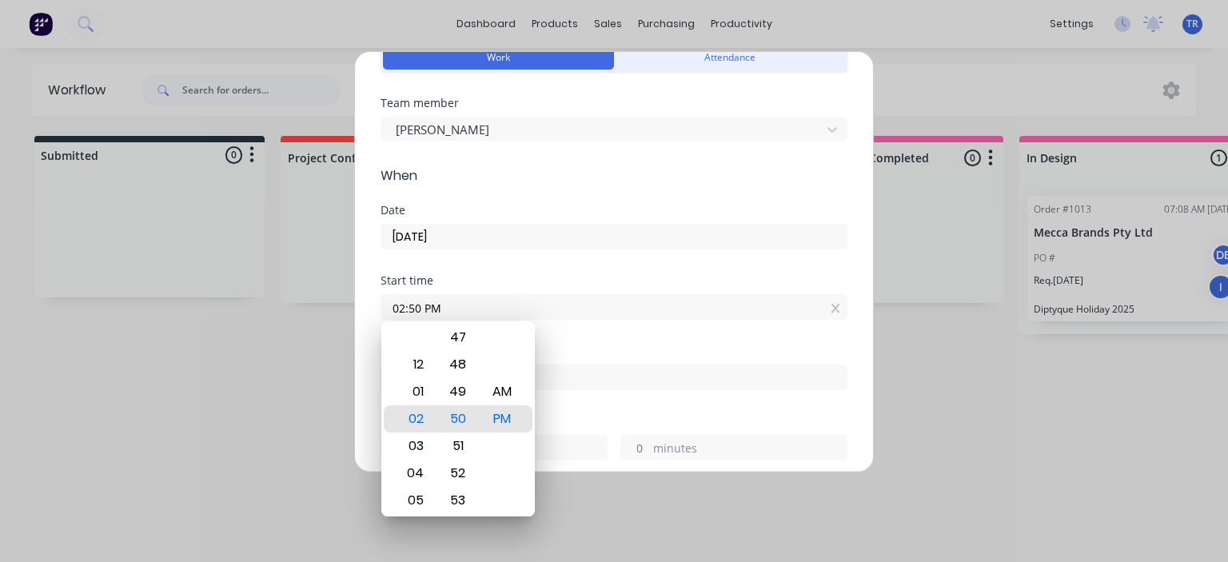
click at [553, 294] on label "02:50 PM" at bounding box center [614, 307] width 467 height 26
click at [553, 295] on input "02:50 PM" at bounding box center [613, 307] width 465 height 24
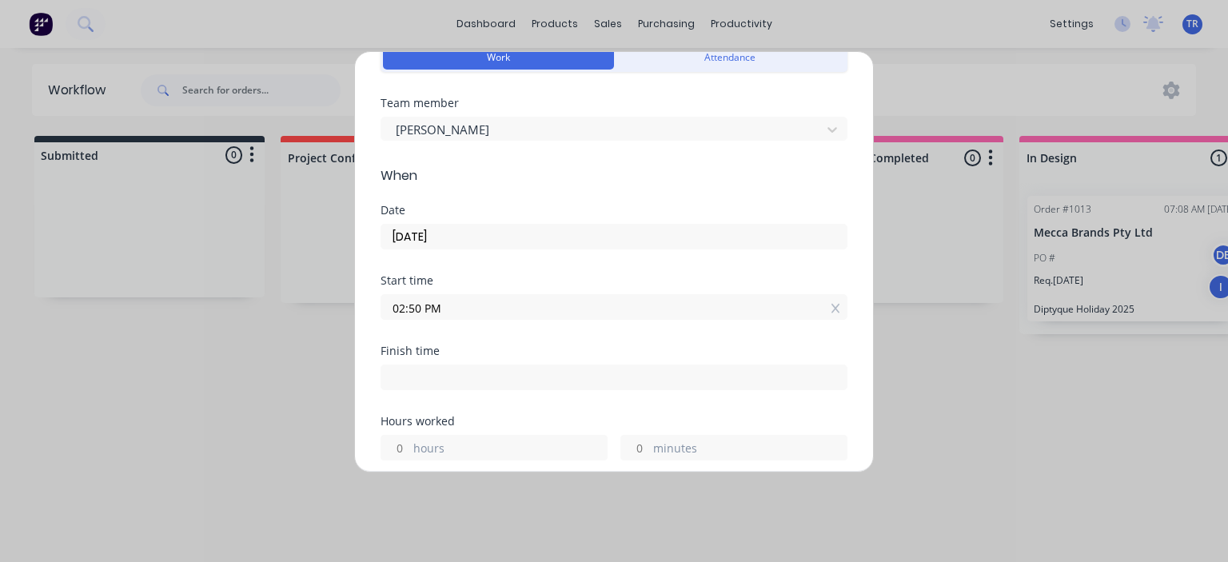
click at [831, 306] on icon at bounding box center [835, 309] width 9 height 10
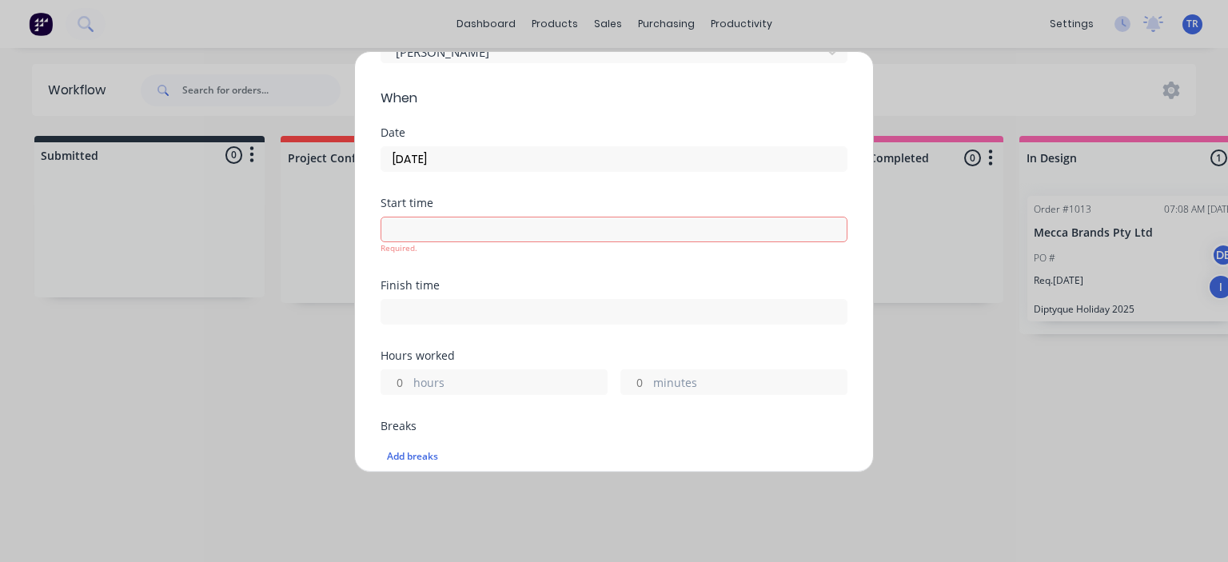
scroll to position [160, 0]
click at [438, 377] on label "hours" at bounding box center [510, 382] width 194 height 20
click at [409, 377] on input "hours" at bounding box center [395, 380] width 28 height 24
type input "11"
click at [527, 407] on form "Work Attendance Team member [PERSON_NAME] When Date [DATE] Start time Required.…" at bounding box center [614, 483] width 467 height 1048
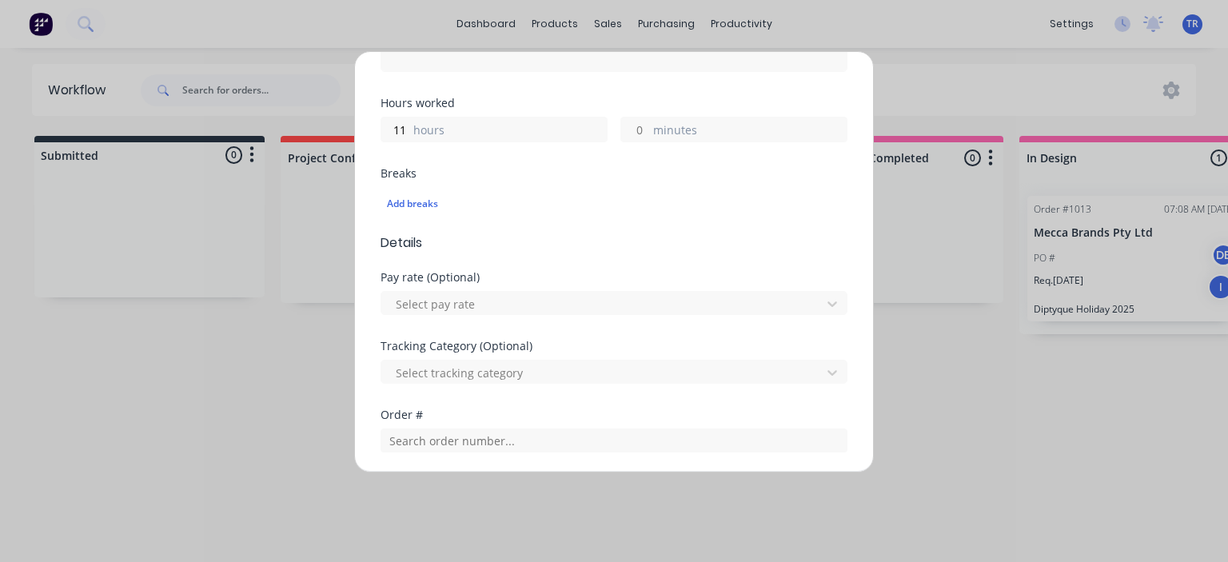
scroll to position [400, 0]
click at [509, 293] on div at bounding box center [603, 303] width 419 height 20
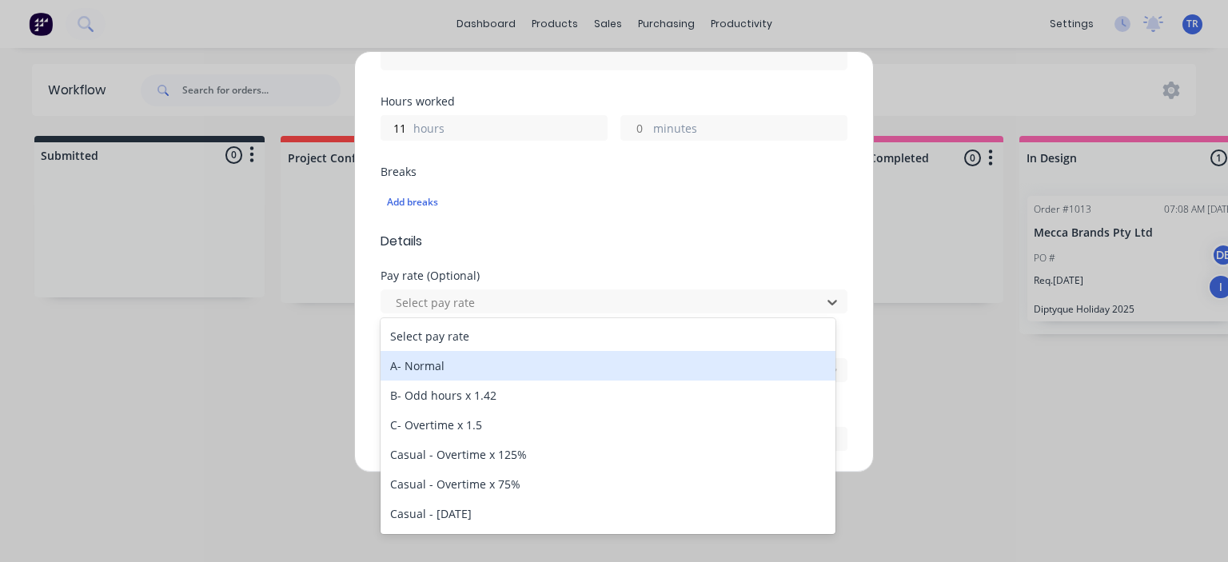
click at [449, 363] on div "A- Normal" at bounding box center [608, 366] width 455 height 30
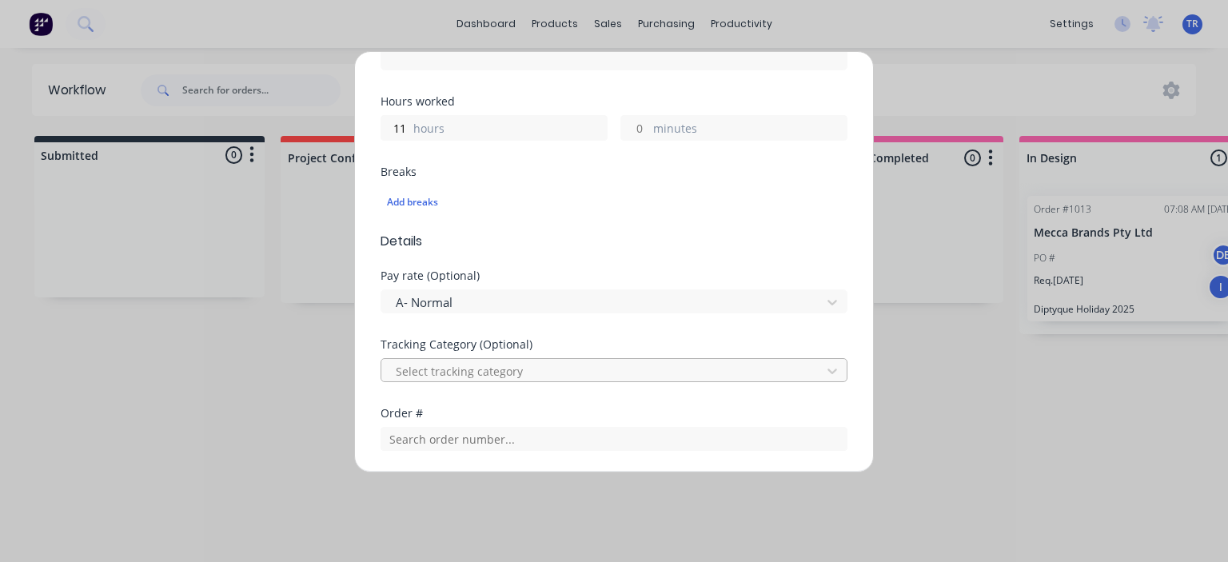
click at [461, 365] on div at bounding box center [603, 371] width 419 height 20
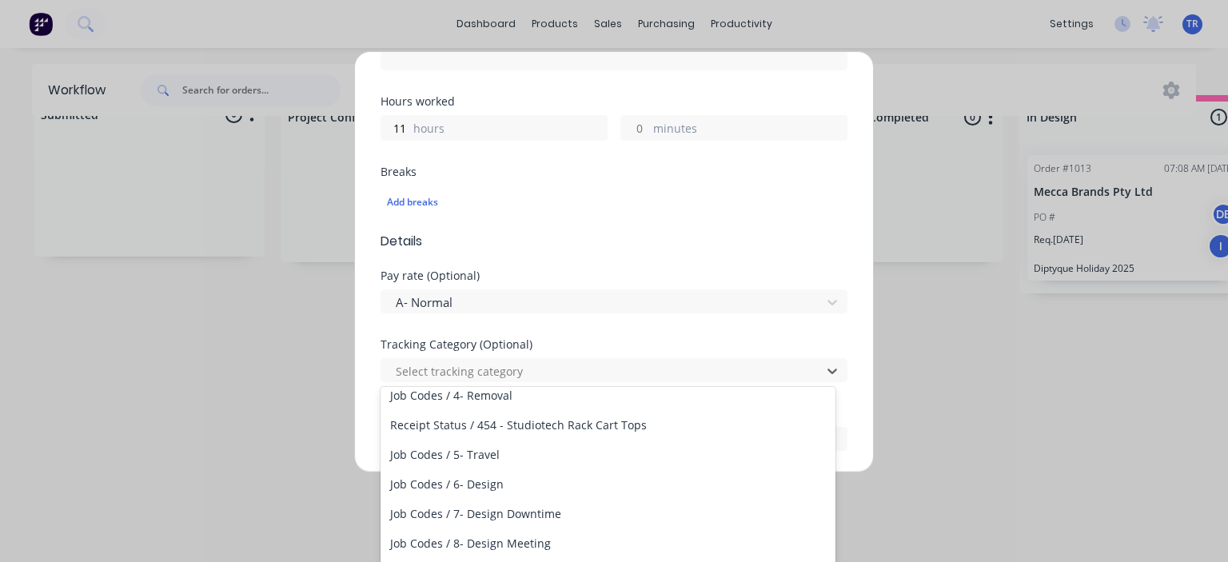
scroll to position [160, 0]
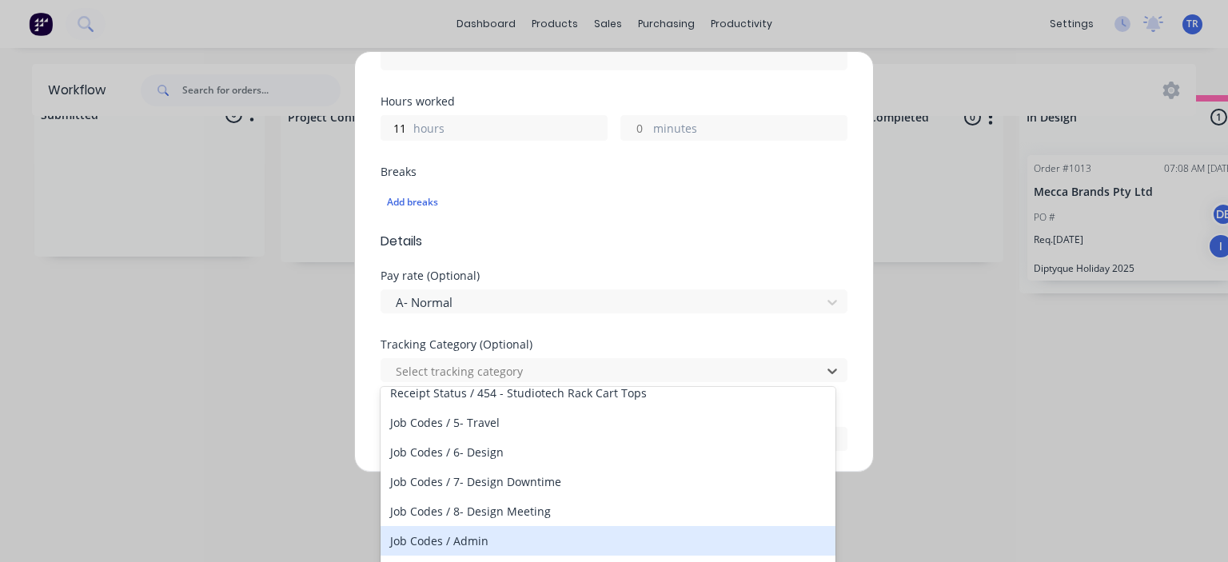
click at [487, 542] on div "Job Codes / Admin" at bounding box center [608, 541] width 455 height 30
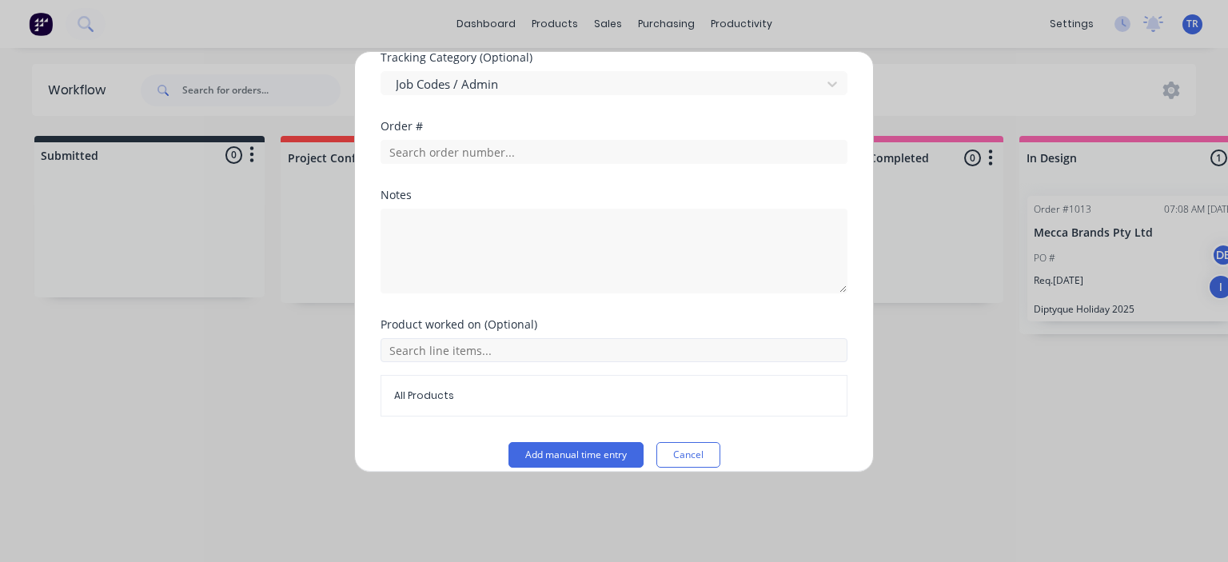
scroll to position [703, 0]
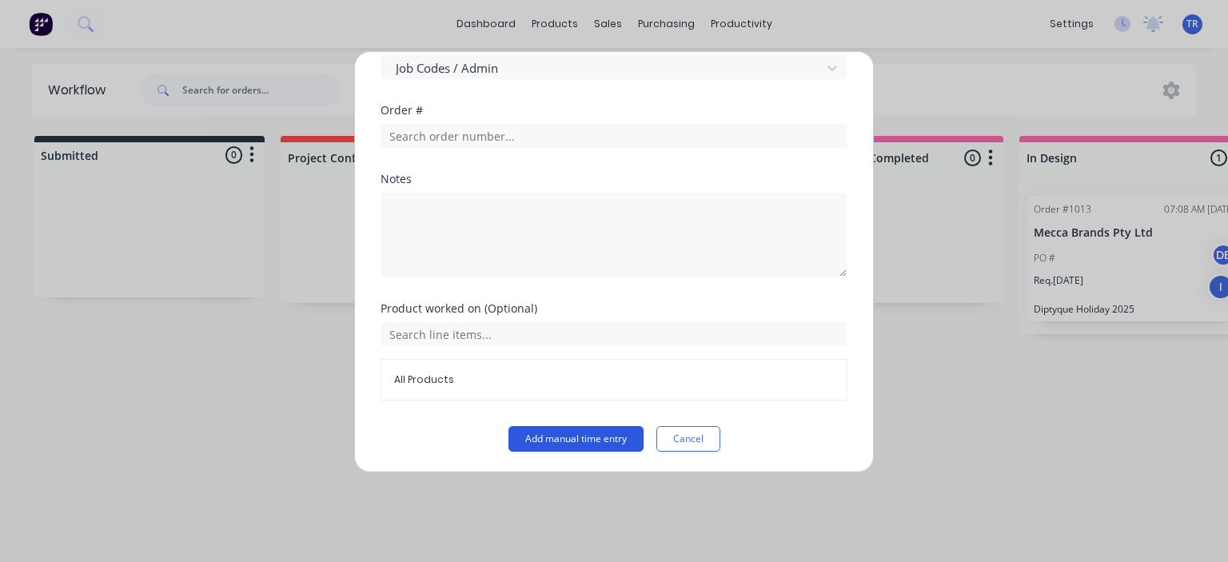
click at [546, 444] on button "Add manual time entry" at bounding box center [576, 439] width 135 height 26
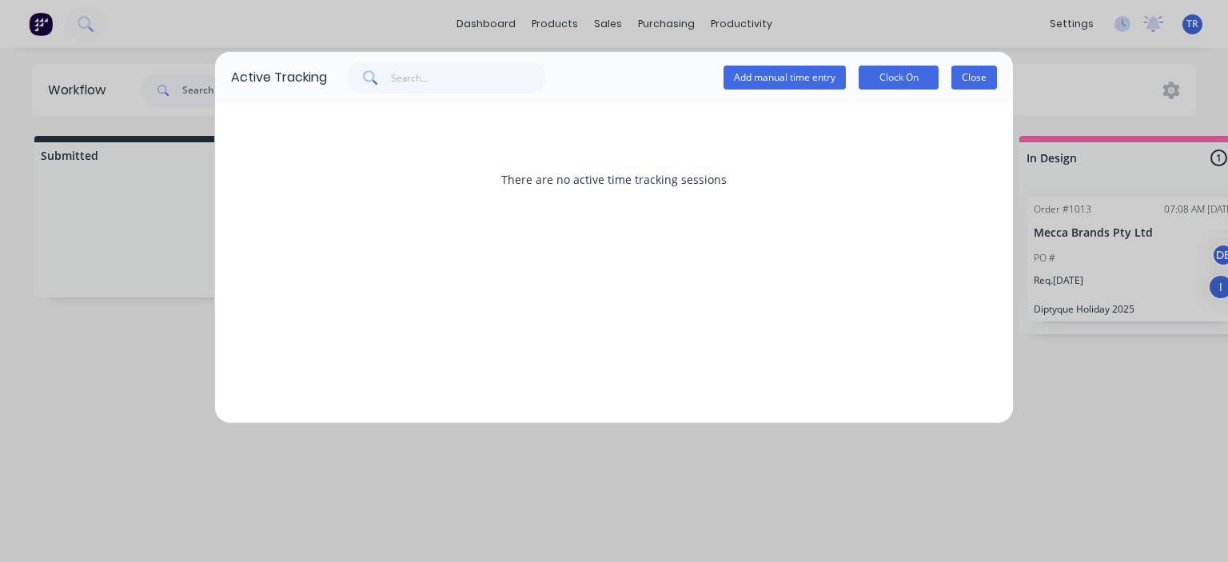
click at [964, 82] on button "Close" at bounding box center [975, 78] width 46 height 24
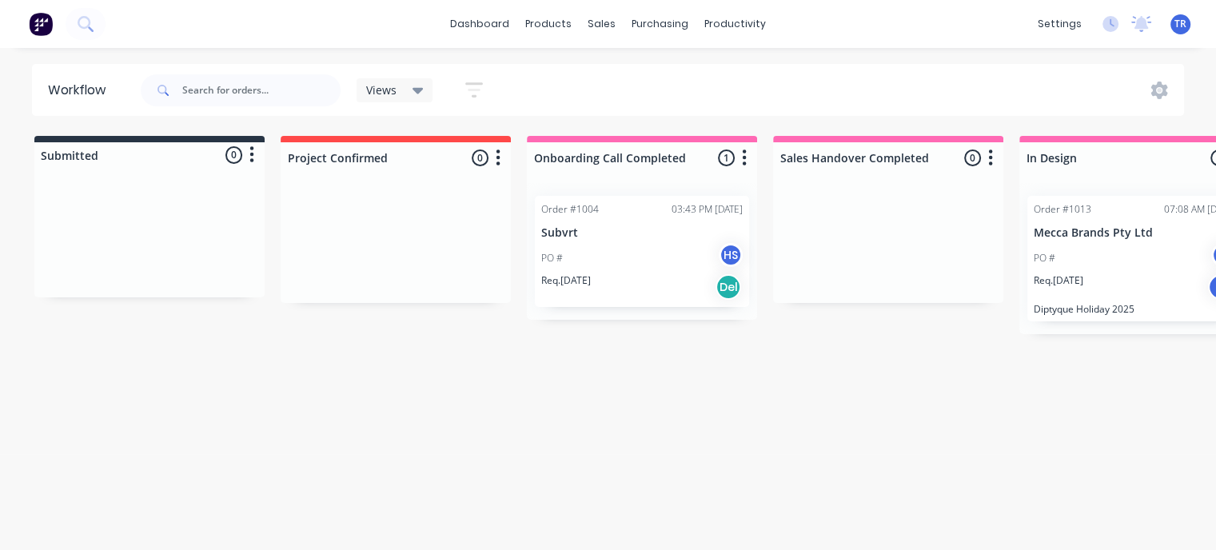
click at [1171, 24] on div "TR MNR Constructions [PERSON_NAME] Administrator Profile Sign out" at bounding box center [1181, 24] width 20 height 20
click at [1179, 24] on span "TR" at bounding box center [1181, 24] width 12 height 14
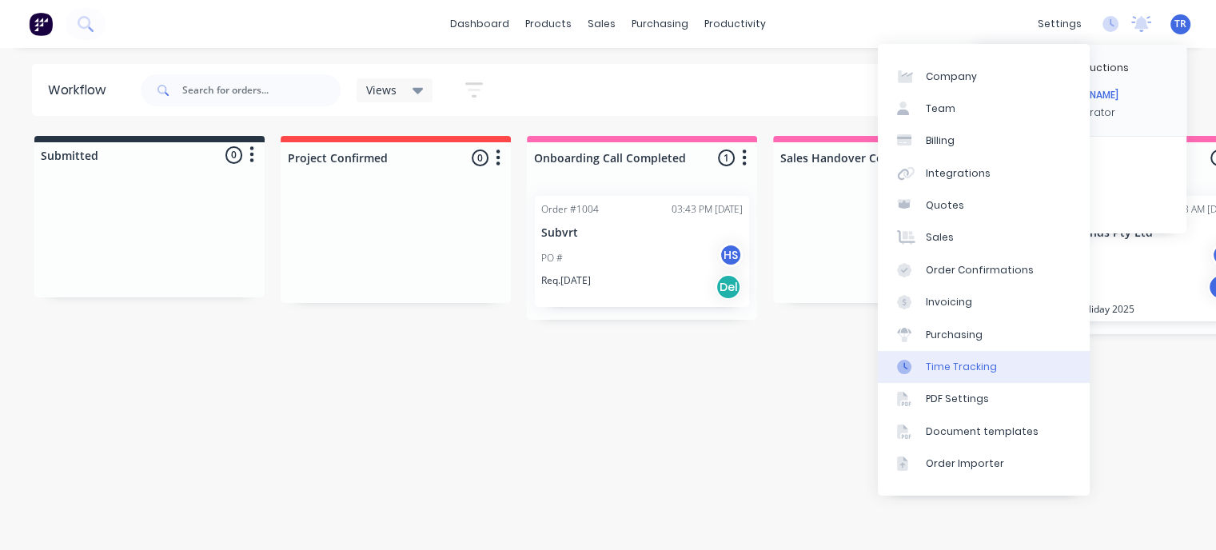
click at [955, 368] on div "Time Tracking" at bounding box center [961, 367] width 71 height 14
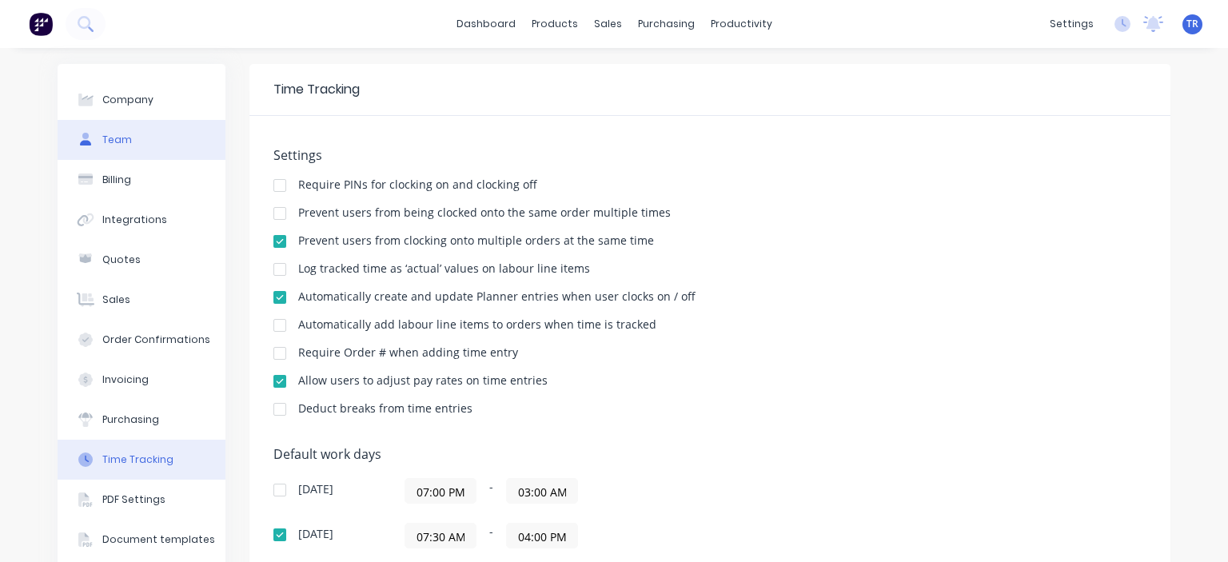
click at [115, 146] on div "Team" at bounding box center [117, 140] width 30 height 14
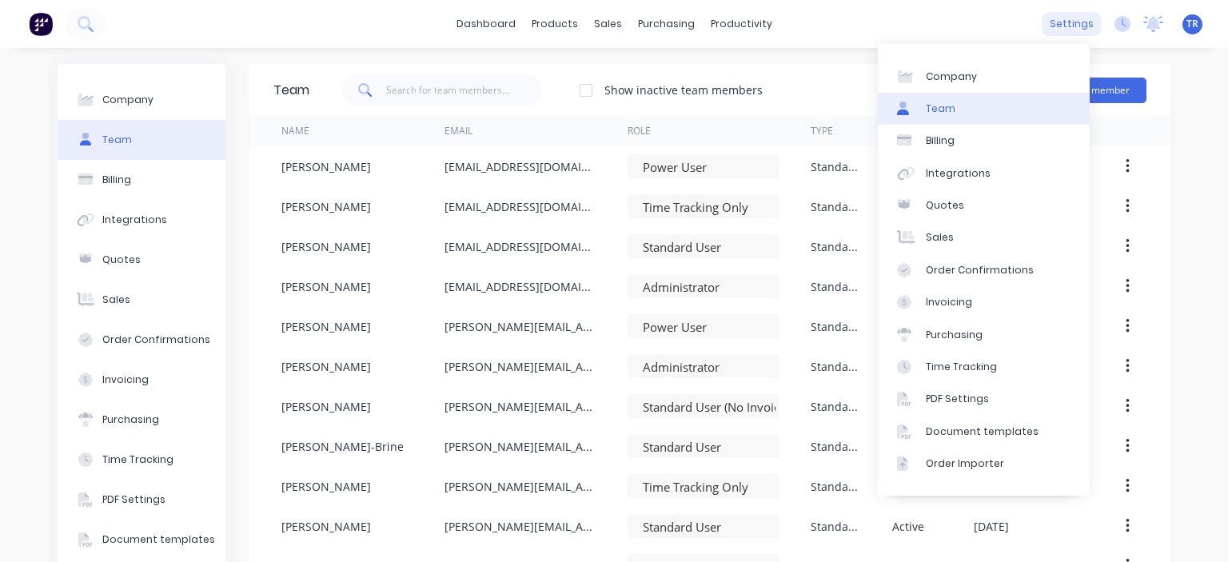
click at [1075, 33] on div "settings" at bounding box center [1072, 24] width 60 height 24
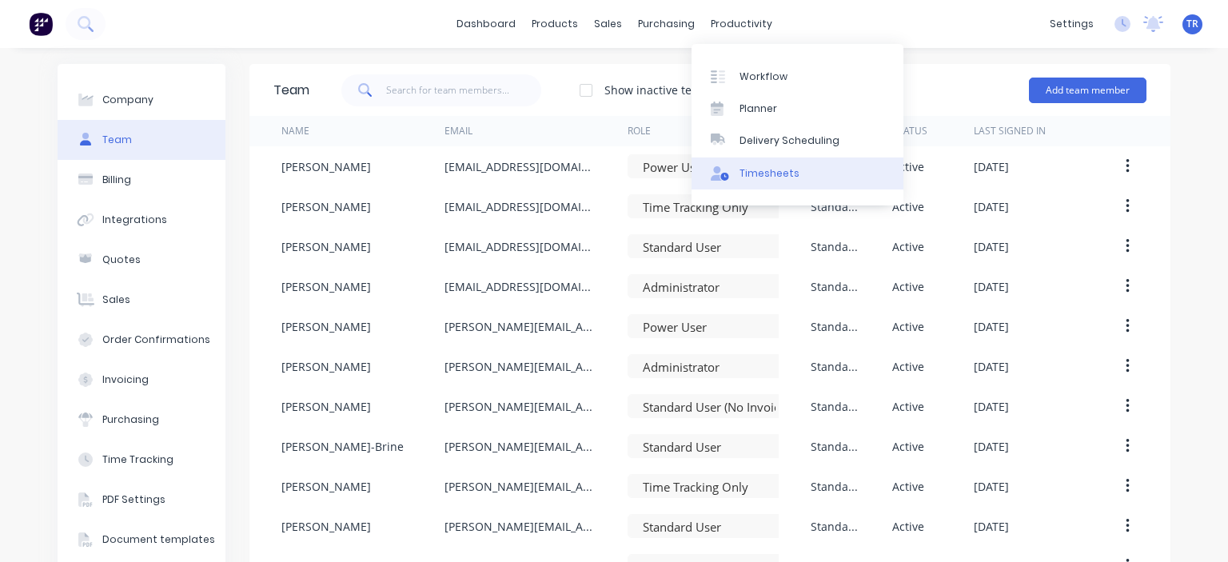
click at [756, 178] on div "Timesheets" at bounding box center [770, 173] width 60 height 14
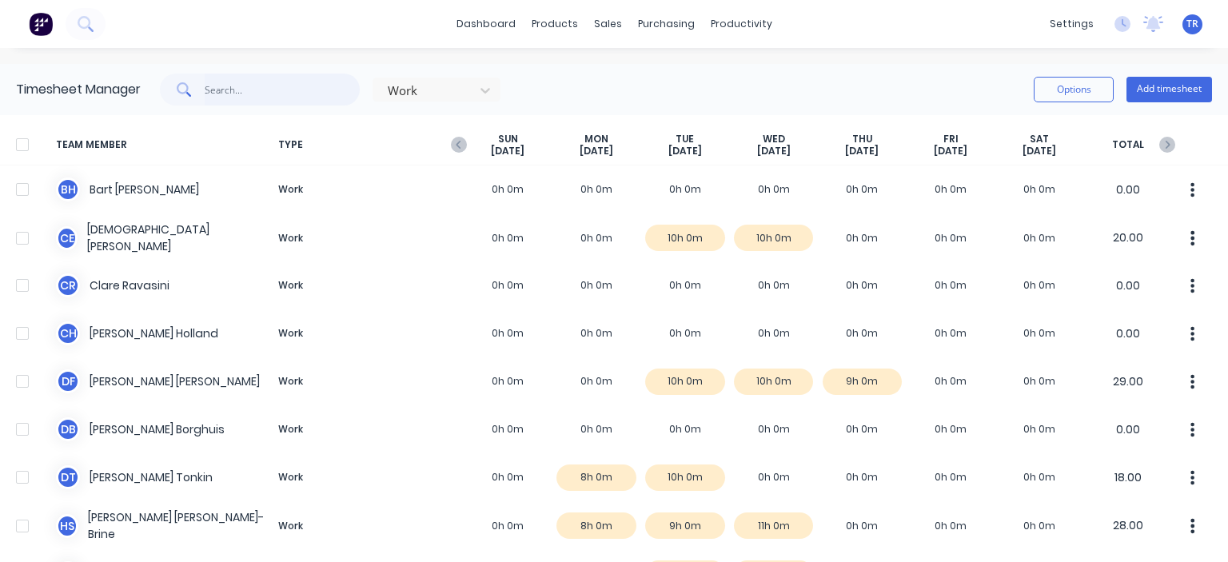
click at [271, 87] on input "text" at bounding box center [283, 90] width 156 height 32
click at [401, 90] on div at bounding box center [426, 91] width 80 height 20
click at [316, 90] on input "text" at bounding box center [283, 90] width 156 height 32
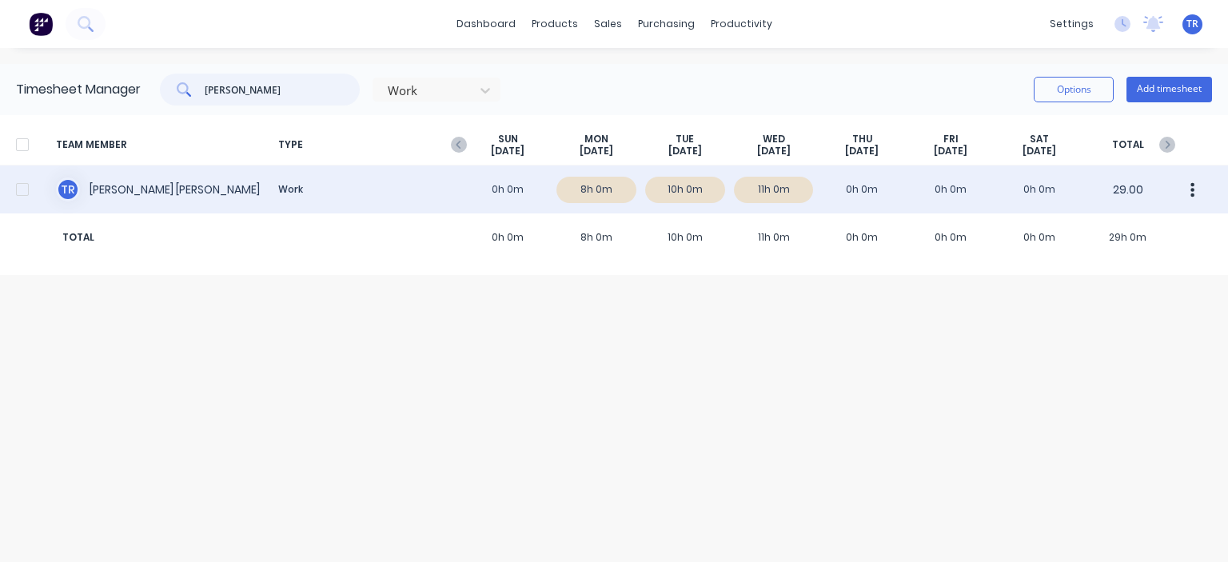
type input "[PERSON_NAME]"
click at [250, 189] on div "T R [PERSON_NAME] Work 0h 0m 8h 0m 10h 0m 11h 0m 0h 0m 0h 0m 0h 0m 29.00" at bounding box center [614, 190] width 1228 height 48
